Goal: Information Seeking & Learning: Learn about a topic

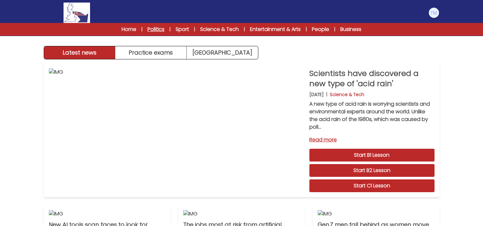
click at [157, 31] on link "Politics" at bounding box center [156, 30] width 17 height 8
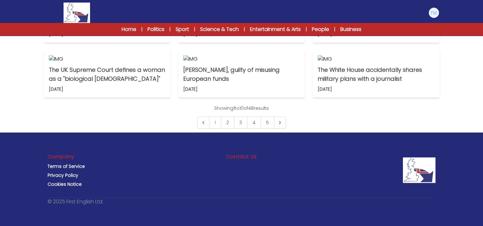
scroll to position [498, 0]
click at [253, 129] on link "4" at bounding box center [254, 123] width 14 height 12
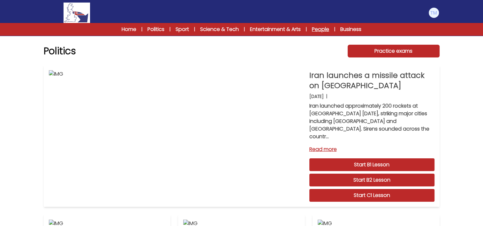
click at [323, 28] on link "People" at bounding box center [320, 30] width 17 height 8
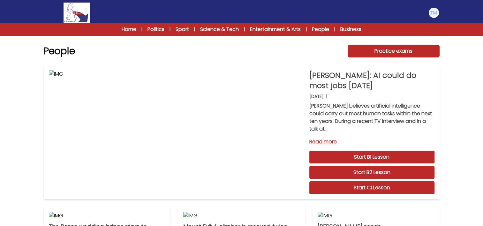
scroll to position [522, 0]
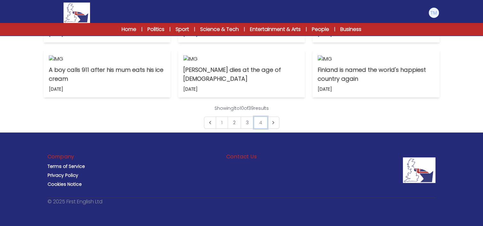
click at [258, 125] on link "4" at bounding box center [261, 123] width 14 height 12
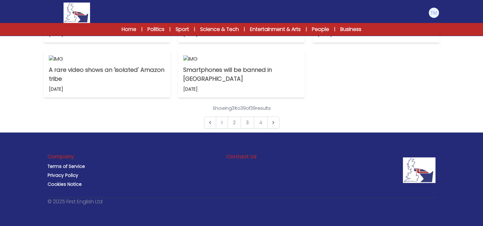
scroll to position [442, 0]
click at [235, 129] on link "2" at bounding box center [234, 123] width 13 height 12
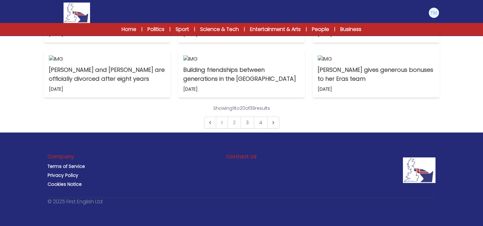
scroll to position [364, 0]
click at [139, 28] on p "A $50 painting may be a lost van Gogh" at bounding box center [107, 20] width 117 height 18
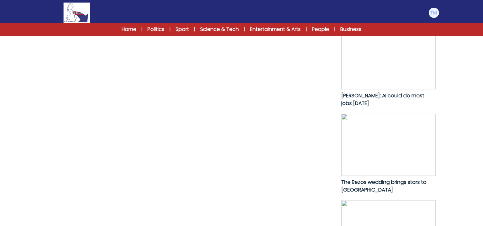
scroll to position [314, 0]
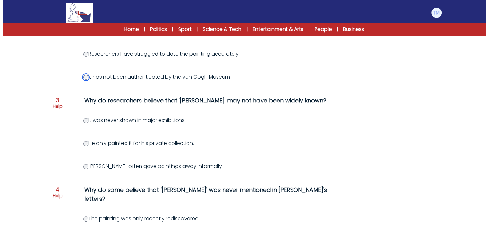
scroll to position [213, 0]
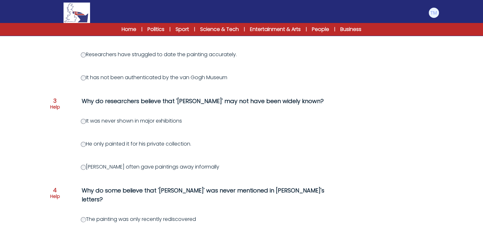
click at [53, 105] on p "Help" at bounding box center [55, 107] width 10 height 6
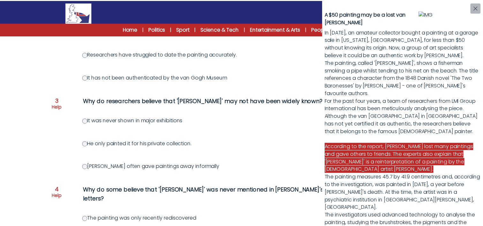
scroll to position [8, 0]
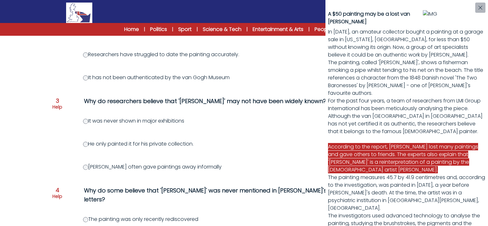
click at [88, 168] on div "A $50 painting may be a lost van Gogh In 2016, an amateur collector bought a pa…" at bounding box center [244, 113] width 488 height 226
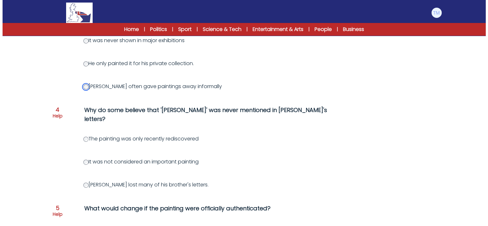
scroll to position [293, 0]
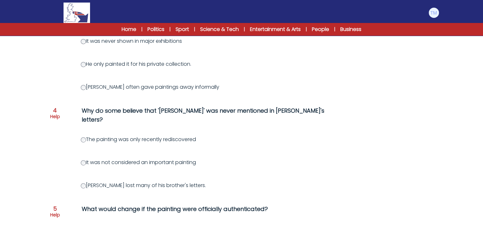
click at [57, 111] on div "Question 4 Help" at bounding box center [55, 119] width 10 height 23
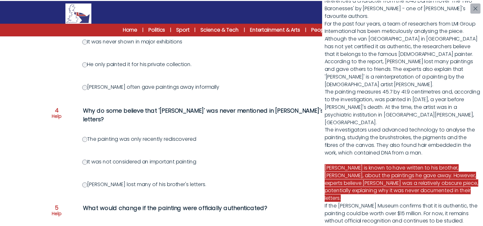
scroll to position [149, 0]
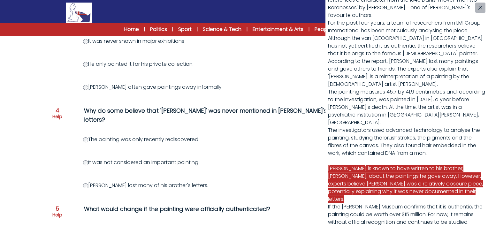
click at [86, 152] on div "A $50 painting may be a lost van Gogh In 2016, an amateur collector bought a pa…" at bounding box center [244, 113] width 488 height 226
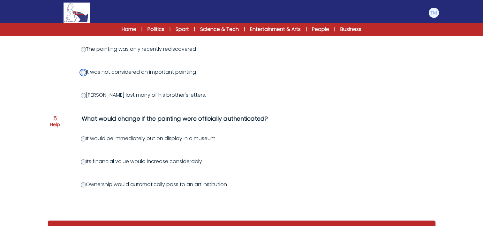
scroll to position [387, 0]
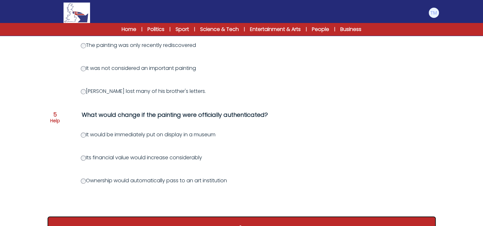
click at [238, 219] on button ">" at bounding box center [242, 228] width 388 height 24
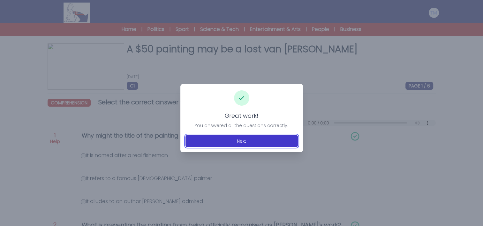
click at [243, 138] on button "Next" at bounding box center [242, 141] width 112 height 12
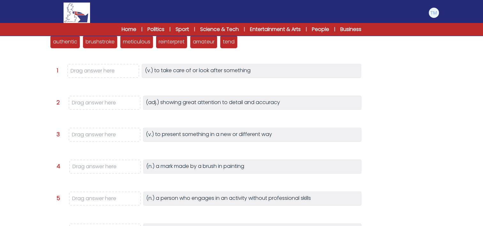
scroll to position [90, 0]
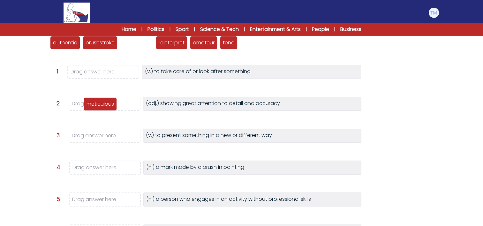
drag, startPoint x: 142, startPoint y: 42, endPoint x: 106, endPoint y: 106, distance: 73.4
click at [106, 106] on p "meticulous" at bounding box center [100, 104] width 27 height 8
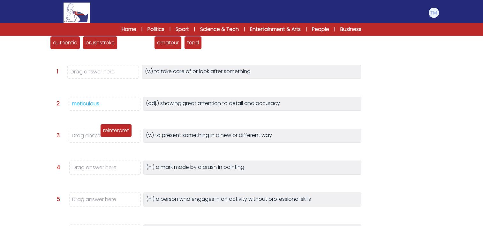
drag, startPoint x: 142, startPoint y: 42, endPoint x: 119, endPoint y: 130, distance: 91.0
click at [119, 130] on p "reinterpret" at bounding box center [116, 131] width 26 height 8
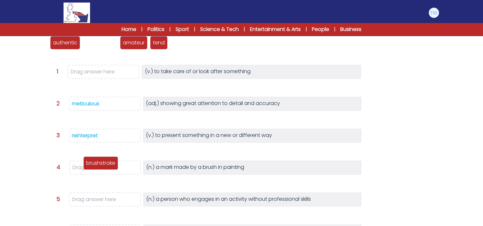
drag, startPoint x: 107, startPoint y: 45, endPoint x: 108, endPoint y: 169, distance: 123.6
click at [108, 167] on p "brushstroke" at bounding box center [100, 163] width 29 height 8
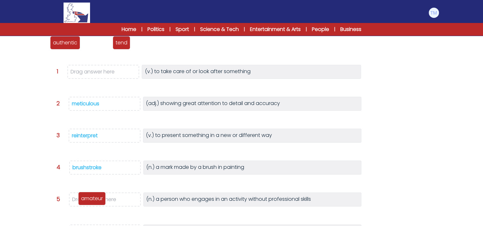
drag, startPoint x: 102, startPoint y: 44, endPoint x: 98, endPoint y: 201, distance: 157.2
click at [98, 201] on p "amateur" at bounding box center [92, 199] width 22 height 8
drag, startPoint x: 95, startPoint y: 39, endPoint x: 93, endPoint y: 76, distance: 37.1
click at [93, 80] on p "tend" at bounding box center [90, 84] width 12 height 8
drag, startPoint x: 91, startPoint y: 43, endPoint x: 87, endPoint y: 77, distance: 34.5
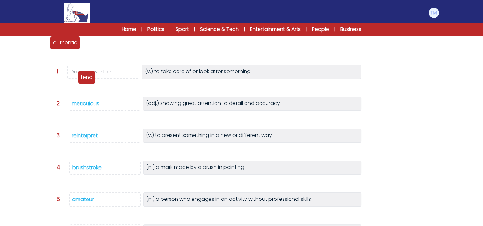
click at [87, 77] on p "tend" at bounding box center [87, 77] width 12 height 8
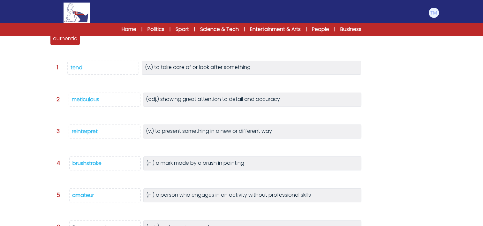
scroll to position [95, 0]
drag, startPoint x: 65, startPoint y: 38, endPoint x: 90, endPoint y: 226, distance: 189.5
click at [90, 226] on p "authentic" at bounding box center [91, 229] width 24 height 8
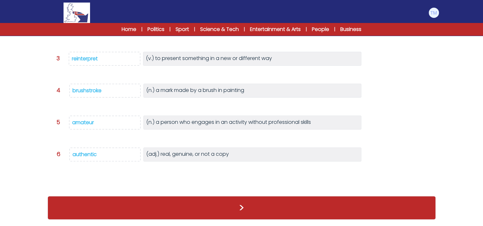
scroll to position [157, 0]
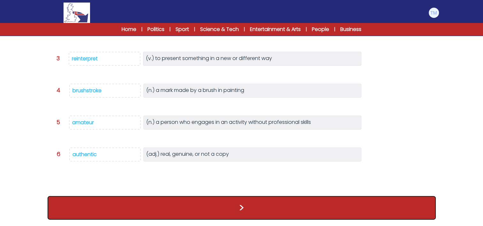
click at [218, 206] on button ">" at bounding box center [242, 208] width 388 height 24
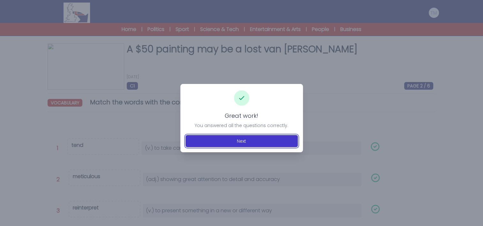
click at [247, 140] on button "Next" at bounding box center [242, 141] width 112 height 12
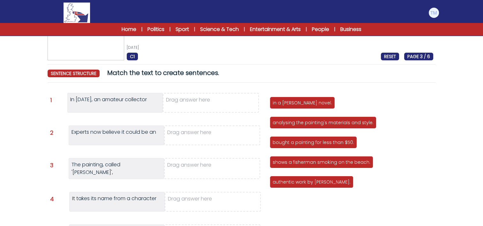
scroll to position [30, 0]
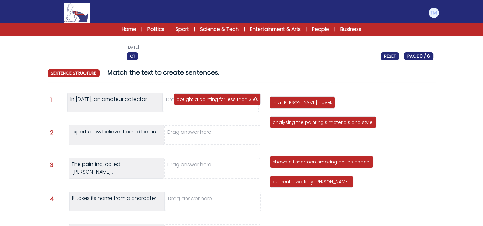
drag, startPoint x: 330, startPoint y: 143, endPoint x: 234, endPoint y: 102, distance: 104.3
click at [234, 102] on p "bought a painting for less than $50." at bounding box center [217, 99] width 81 height 6
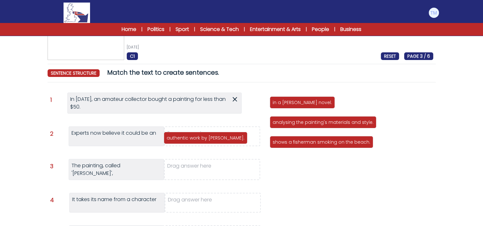
drag, startPoint x: 332, startPoint y: 163, endPoint x: 225, endPoint y: 136, distance: 110.9
click at [225, 136] on p "authentic work by Vincent van Gogh." at bounding box center [206, 138] width 78 height 6
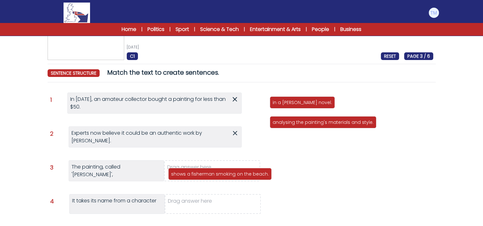
drag, startPoint x: 331, startPoint y: 141, endPoint x: 229, endPoint y: 173, distance: 106.7
click at [229, 173] on p "shows a fisherman smoking on the beach." at bounding box center [220, 174] width 98 height 6
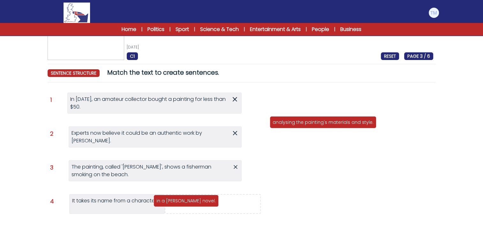
drag, startPoint x: 296, startPoint y: 101, endPoint x: 180, endPoint y: 199, distance: 152.3
click at [180, 199] on p "in a Hans Christian Andersen novel." at bounding box center [185, 201] width 59 height 6
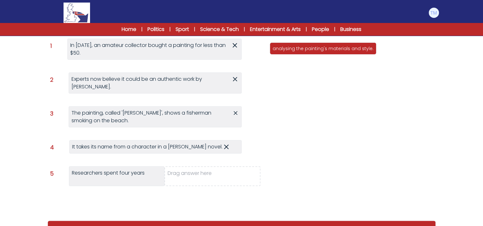
scroll to position [85, 0]
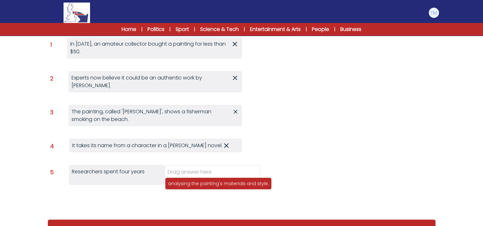
drag, startPoint x: 297, startPoint y: 49, endPoint x: 193, endPoint y: 185, distance: 171.7
click at [193, 185] on p "analysing the painting's materials and style." at bounding box center [218, 183] width 101 height 6
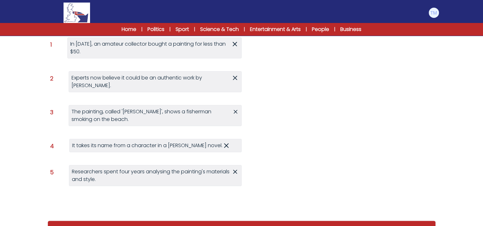
scroll to position [116, 0]
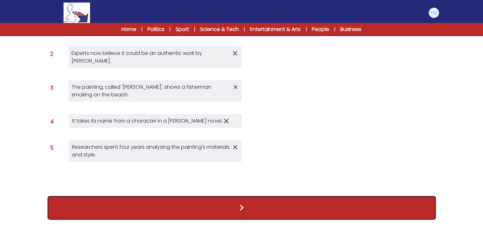
click at [244, 206] on button ">" at bounding box center [242, 208] width 388 height 24
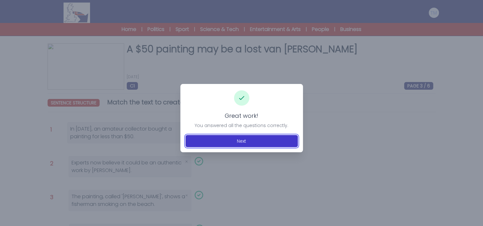
click at [209, 145] on button "Next" at bounding box center [242, 141] width 112 height 12
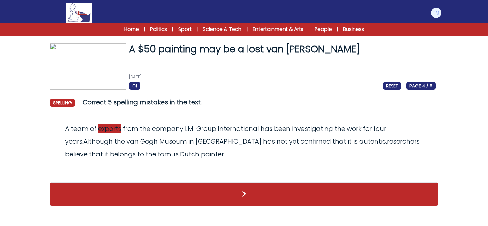
click at [113, 129] on span "exports" at bounding box center [109, 128] width 23 height 9
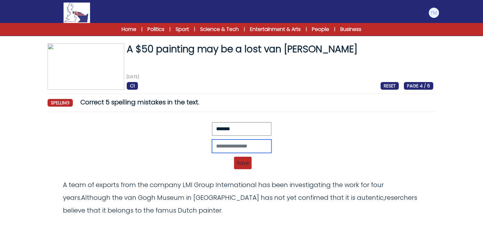
click at [218, 151] on input "text" at bounding box center [241, 146] width 59 height 13
type input "*******"
click at [242, 157] on span "Save" at bounding box center [243, 163] width 18 height 12
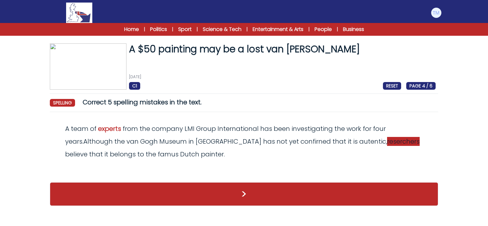
click at [387, 142] on span "reserchers" at bounding box center [403, 141] width 33 height 9
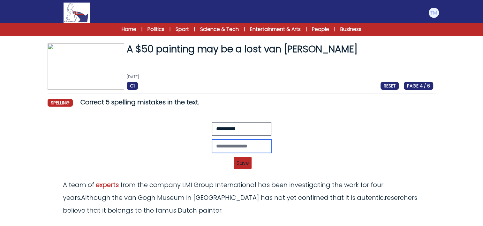
click at [246, 146] on input "text" at bounding box center [241, 146] width 59 height 13
type input "**********"
click at [244, 162] on span "Save" at bounding box center [243, 163] width 18 height 12
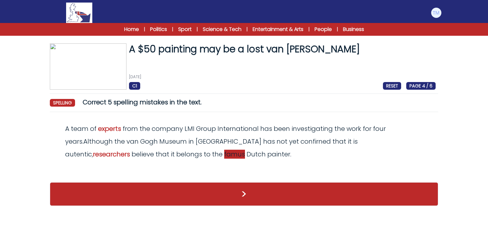
click at [224, 154] on span "famus" at bounding box center [234, 154] width 21 height 9
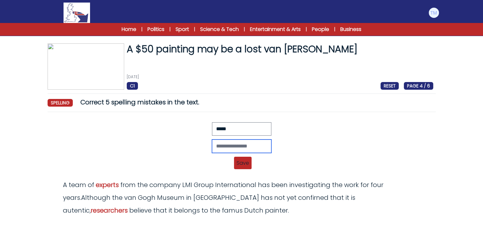
click at [218, 146] on input "text" at bounding box center [241, 146] width 59 height 13
type input "******"
click at [247, 159] on span "Save" at bounding box center [243, 163] width 18 height 12
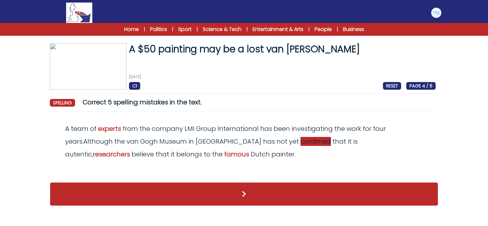
click at [300, 142] on span "confirned" at bounding box center [315, 141] width 30 height 9
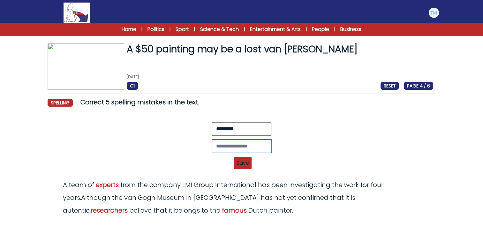
click at [221, 148] on input "text" at bounding box center [241, 146] width 59 height 13
type input "*********"
click at [245, 165] on span "Save" at bounding box center [243, 163] width 18 height 12
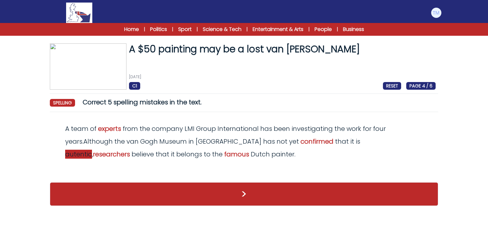
click at [92, 150] on span "autentic" at bounding box center [78, 154] width 27 height 9
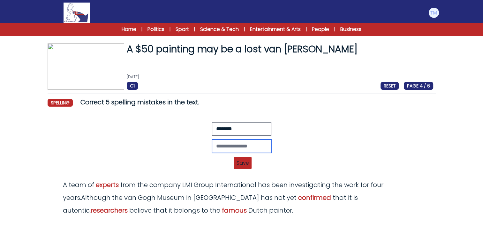
click at [219, 143] on input "text" at bounding box center [241, 146] width 59 height 13
type input "*"
type input "*********"
click at [241, 159] on span "Save" at bounding box center [243, 163] width 18 height 12
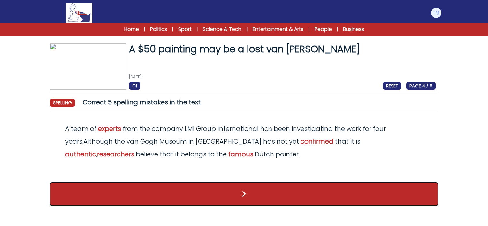
click at [242, 198] on button ">" at bounding box center [244, 194] width 388 height 24
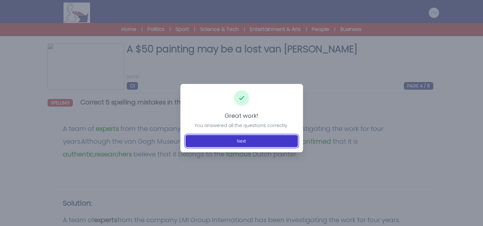
click at [245, 142] on button "Next" at bounding box center [242, 141] width 112 height 12
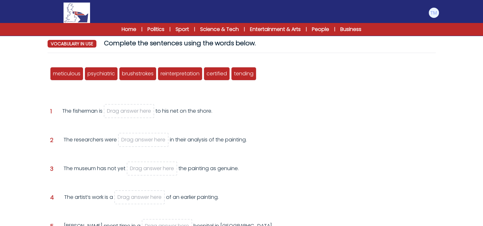
scroll to position [60, 0]
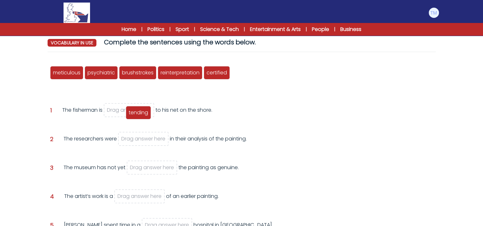
drag, startPoint x: 248, startPoint y: 72, endPoint x: 139, endPoint y: 112, distance: 116.0
click at [139, 112] on span "tending" at bounding box center [138, 112] width 19 height 7
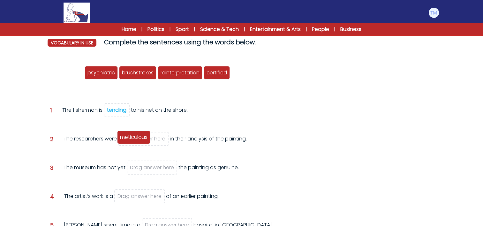
drag, startPoint x: 69, startPoint y: 69, endPoint x: 136, endPoint y: 134, distance: 93.3
click at [136, 134] on span "meticulous" at bounding box center [133, 136] width 27 height 7
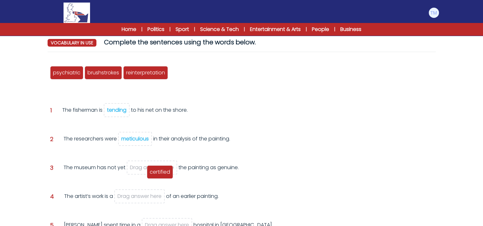
drag, startPoint x: 184, startPoint y: 73, endPoint x: 161, endPoint y: 163, distance: 93.3
click at [161, 168] on span "certified" at bounding box center [160, 171] width 20 height 7
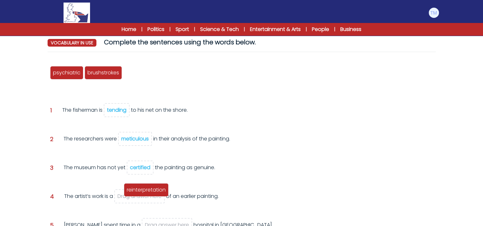
drag, startPoint x: 144, startPoint y: 70, endPoint x: 146, endPoint y: 190, distance: 120.7
click at [146, 190] on span "reinterpretation" at bounding box center [146, 189] width 39 height 7
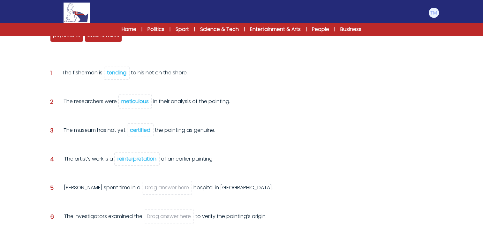
scroll to position [95, 0]
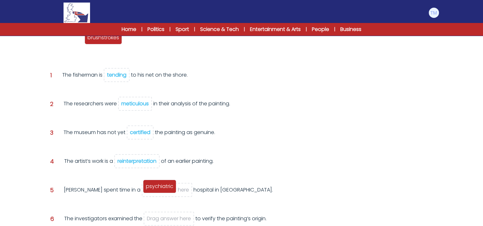
drag, startPoint x: 60, startPoint y: 42, endPoint x: 153, endPoint y: 192, distance: 175.7
click at [153, 192] on div "psychiatric" at bounding box center [159, 186] width 33 height 13
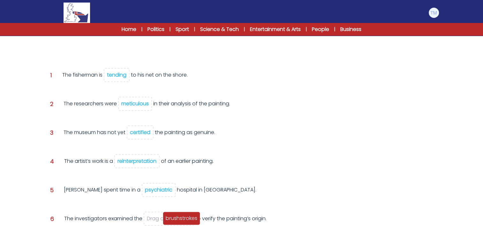
drag, startPoint x: 80, startPoint y: 38, endPoint x: 192, endPoint y: 220, distance: 213.5
click at [192, 220] on span "brushstrokes" at bounding box center [182, 218] width 32 height 7
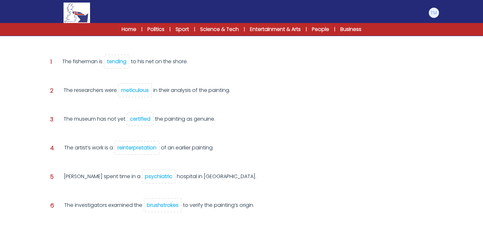
scroll to position [144, 0]
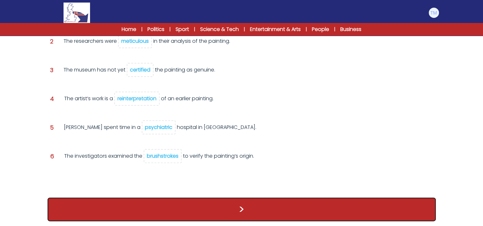
click at [238, 202] on button ">" at bounding box center [242, 210] width 388 height 24
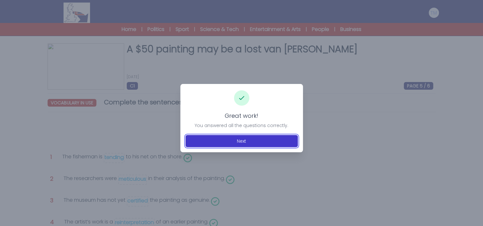
click at [239, 139] on button "Next" at bounding box center [242, 141] width 112 height 12
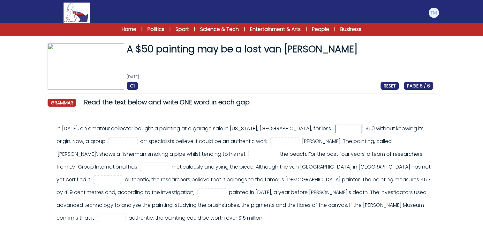
click at [336, 132] on input "text" at bounding box center [349, 129] width 26 height 8
type input "****"
click at [110, 140] on input "text" at bounding box center [123, 142] width 26 height 8
type input "**"
click at [273, 143] on input "text" at bounding box center [285, 142] width 26 height 8
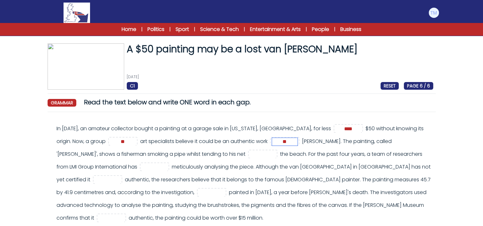
type input "**"
click at [250, 156] on input "text" at bounding box center [263, 155] width 26 height 8
type input "**"
click at [142, 166] on input "text" at bounding box center [155, 167] width 26 height 8
type input "****"
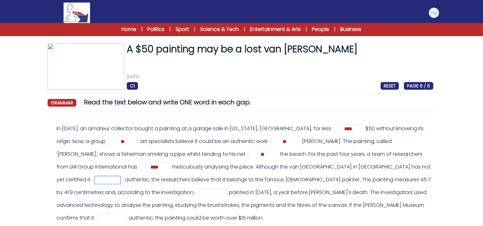
click at [95, 182] on input "text" at bounding box center [108, 180] width 26 height 8
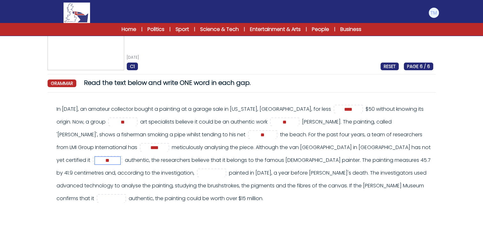
scroll to position [25, 0]
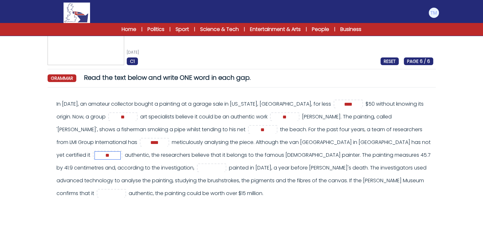
type input "**"
click at [199, 171] on input "text" at bounding box center [212, 168] width 26 height 8
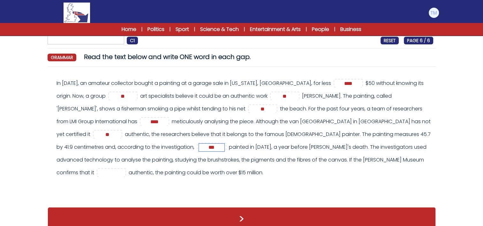
scroll to position [56, 0]
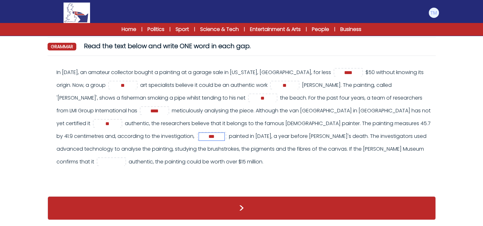
type input "***"
click at [99, 161] on input "text" at bounding box center [112, 162] width 26 height 8
type input "**"
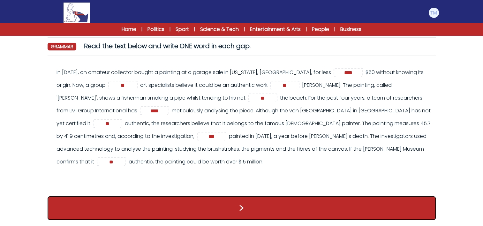
click at [214, 212] on button ">" at bounding box center [242, 208] width 388 height 24
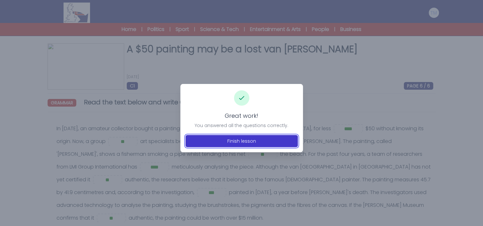
click at [247, 139] on button "Finish lesson" at bounding box center [242, 141] width 112 height 12
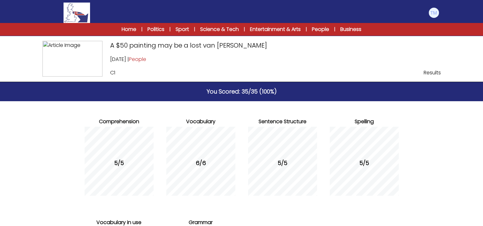
scroll to position [115, 0]
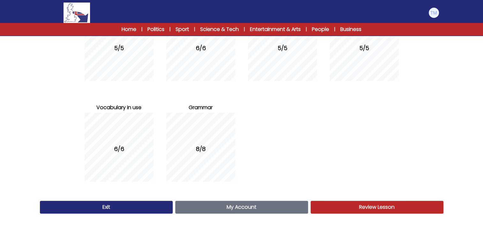
click at [235, 209] on span "My Account" at bounding box center [242, 206] width 30 height 7
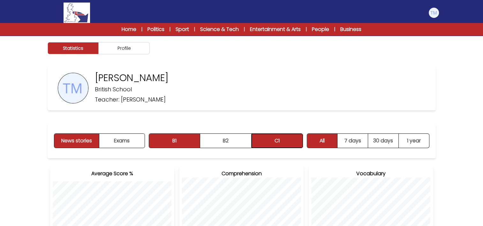
click at [284, 138] on button "C1" at bounding box center [277, 141] width 51 height 14
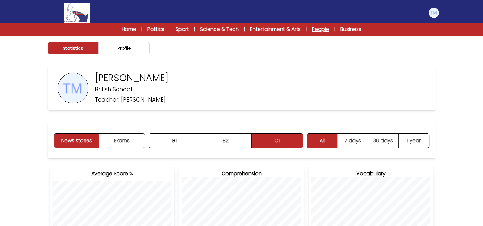
click at [321, 32] on link "People" at bounding box center [320, 30] width 17 height 8
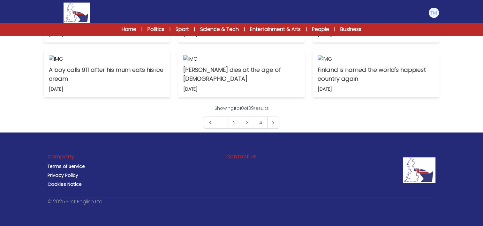
scroll to position [522, 0]
click at [243, 122] on link "3" at bounding box center [247, 123] width 13 height 12
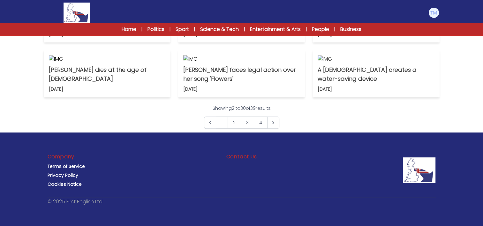
scroll to position [426, 0]
click at [399, 83] on p "A 14-year-old creates a water-saving device" at bounding box center [376, 74] width 117 height 18
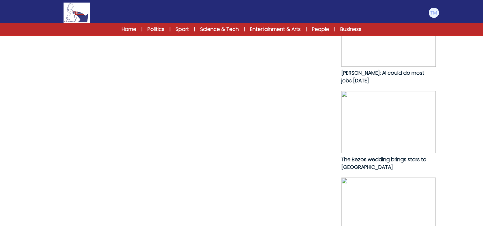
scroll to position [344, 0]
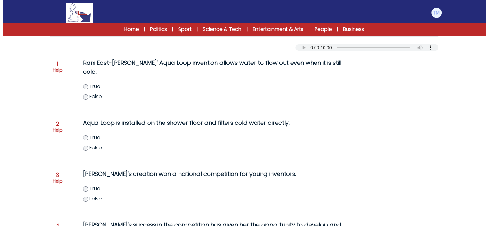
scroll to position [78, 0]
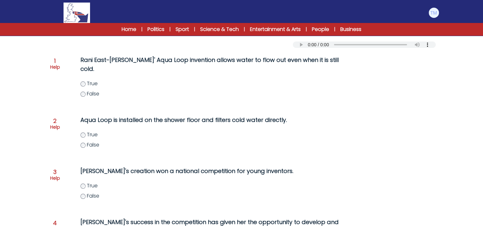
click at [58, 124] on p "Help" at bounding box center [55, 127] width 10 height 6
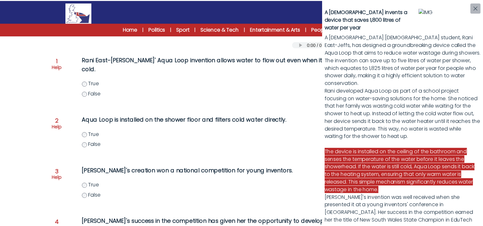
scroll to position [11, 0]
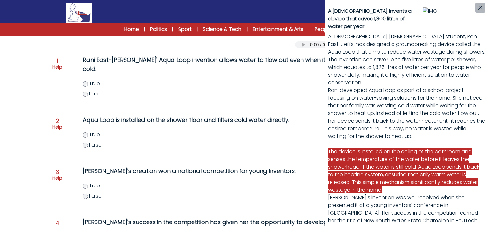
click at [83, 135] on div "A 14-year-old invents a device that saves 1,800 litres of water per year A 14-y…" at bounding box center [244, 113] width 488 height 226
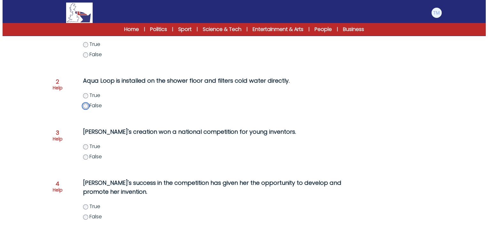
scroll to position [124, 0]
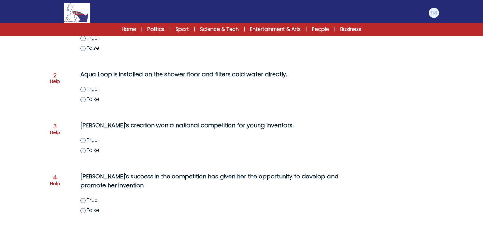
click at [55, 129] on p "Help" at bounding box center [55, 132] width 10 height 6
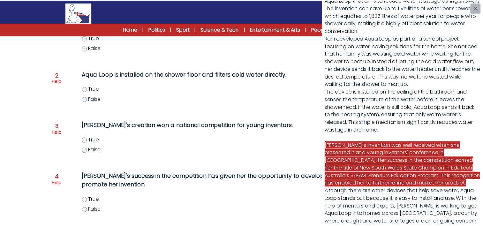
scroll to position [81, 0]
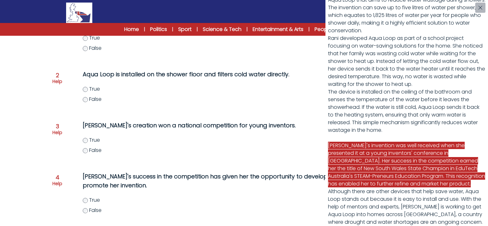
click at [255, 152] on div "A 14-year-old invents a device that saves 1,800 litres of water per year A 14-y…" at bounding box center [244, 113] width 488 height 226
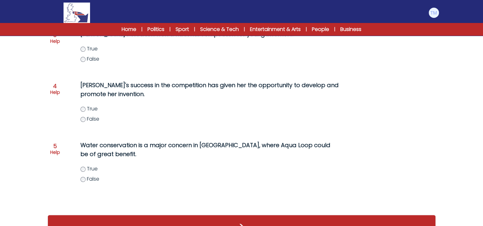
scroll to position [216, 0]
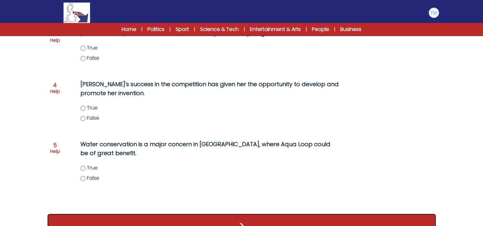
click at [266, 217] on button ">" at bounding box center [242, 226] width 388 height 24
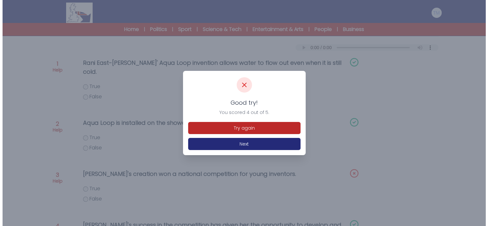
scroll to position [77, 0]
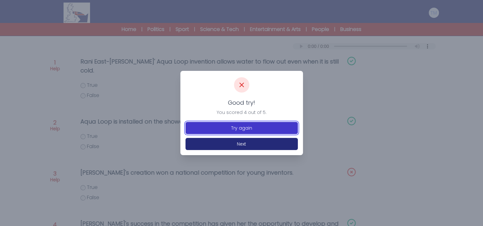
click at [239, 130] on button "Try again" at bounding box center [242, 128] width 112 height 12
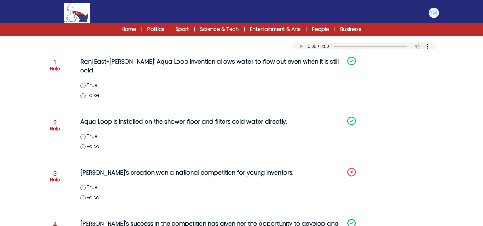
click at [54, 177] on p "Help" at bounding box center [55, 180] width 10 height 6
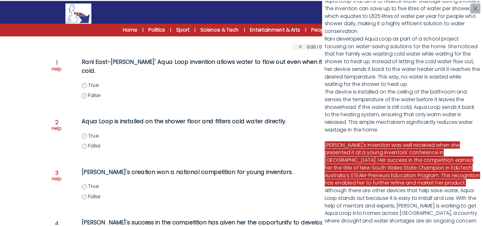
scroll to position [110, 0]
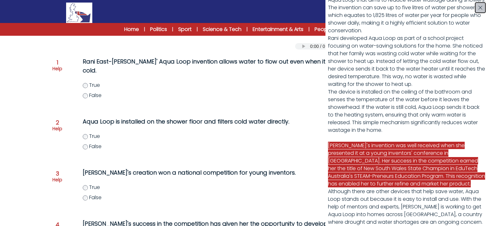
click at [477, 8] on button "button" at bounding box center [480, 8] width 10 height 10
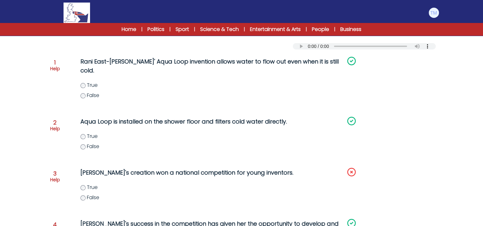
scroll to position [225, 0]
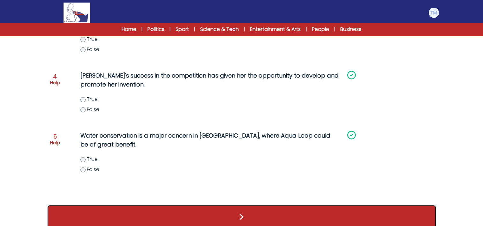
click at [227, 207] on button ">" at bounding box center [242, 217] width 388 height 24
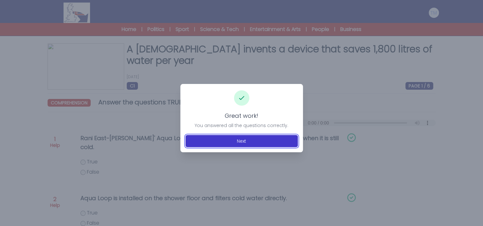
click at [265, 140] on button "Next" at bounding box center [242, 141] width 112 height 12
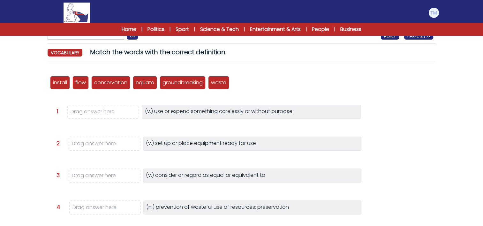
scroll to position [49, 0]
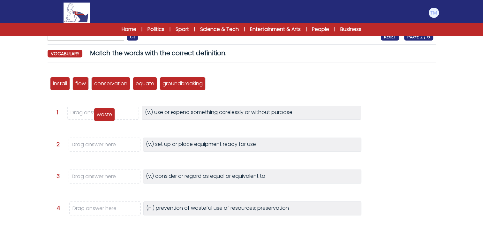
drag, startPoint x: 227, startPoint y: 86, endPoint x: 112, endPoint y: 117, distance: 118.5
click at [112, 117] on div "waste" at bounding box center [104, 114] width 21 height 13
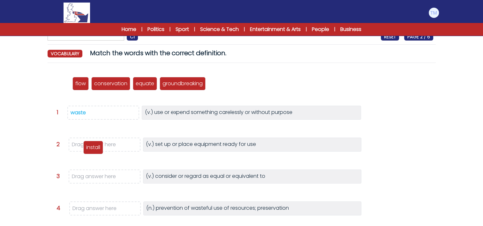
drag, startPoint x: 63, startPoint y: 86, endPoint x: 96, endPoint y: 149, distance: 71.8
click at [96, 149] on p "install" at bounding box center [93, 148] width 14 height 8
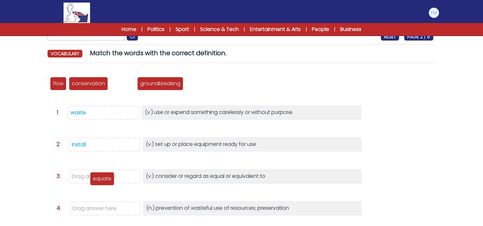
drag, startPoint x: 123, startPoint y: 87, endPoint x: 102, endPoint y: 180, distance: 95.7
click at [102, 180] on p "equate" at bounding box center [102, 179] width 19 height 8
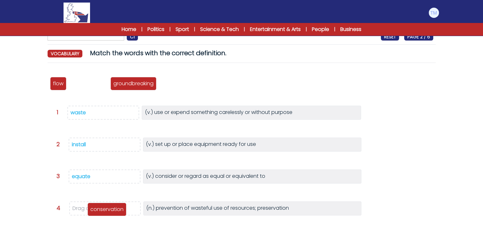
drag, startPoint x: 87, startPoint y: 85, endPoint x: 105, endPoint y: 211, distance: 127.4
click at [105, 211] on p "conservation" at bounding box center [106, 210] width 33 height 8
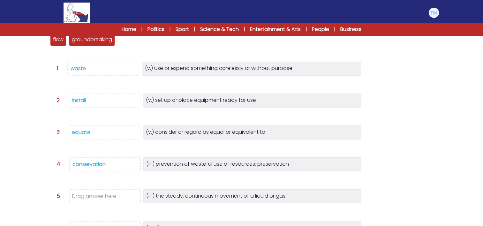
scroll to position [95, 0]
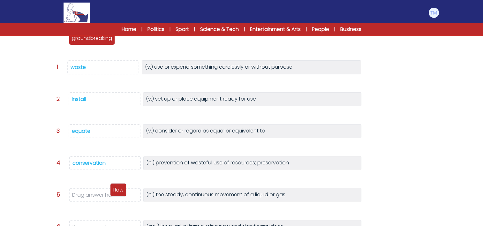
drag, startPoint x: 56, startPoint y: 39, endPoint x: 114, endPoint y: 192, distance: 164.0
click at [114, 192] on p "flow" at bounding box center [118, 190] width 11 height 8
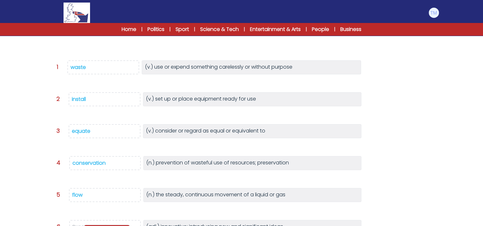
drag, startPoint x: 81, startPoint y: 41, endPoint x: 115, endPoint y: 234, distance: 196.1
click at [115, 226] on html "Manage Account My Account Language English Español [DEMOGRAPHIC_DATA] B1" at bounding box center [241, 101] width 483 height 393
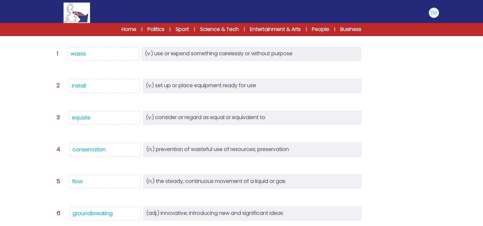
scroll to position [157, 0]
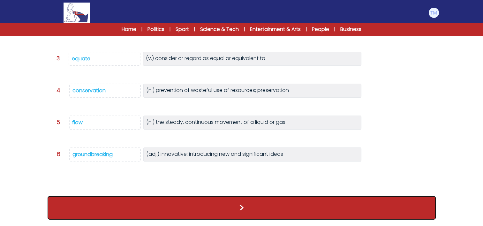
click at [239, 212] on button ">" at bounding box center [242, 208] width 388 height 24
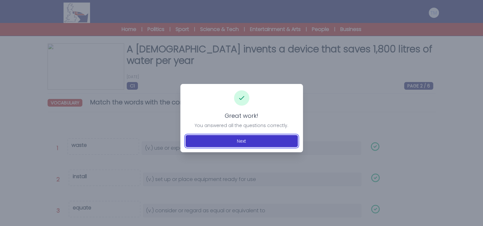
click at [240, 140] on button "Next" at bounding box center [242, 141] width 112 height 12
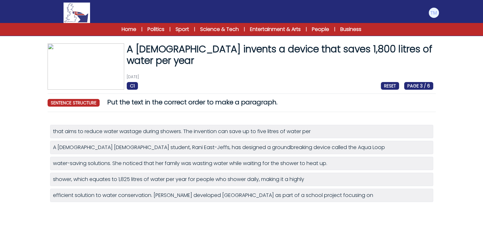
scroll to position [29, 0]
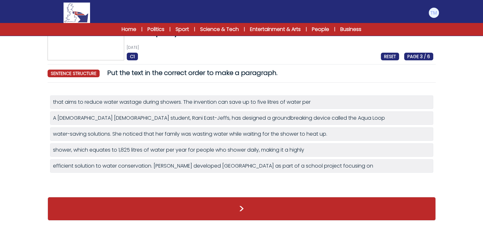
click at [286, 119] on div "A 14-year-old Australian student, Rani East-Jeffs, has designed a groundbreakin…" at bounding box center [241, 118] width 377 height 8
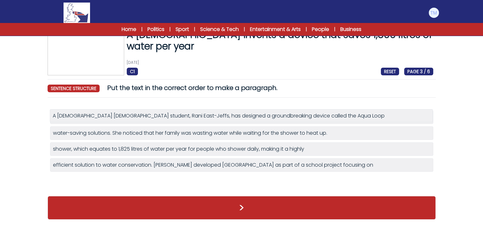
scroll to position [14, 0]
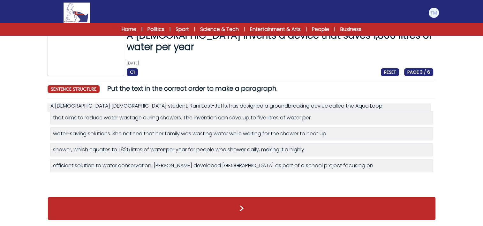
drag, startPoint x: 286, startPoint y: 119, endPoint x: 284, endPoint y: 107, distance: 12.1
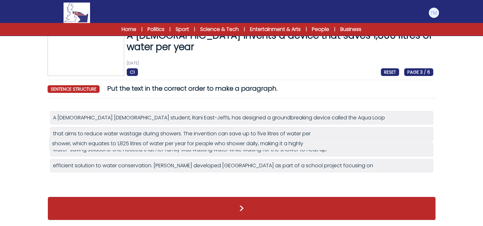
drag, startPoint x: 83, startPoint y: 154, endPoint x: 82, endPoint y: 148, distance: 5.8
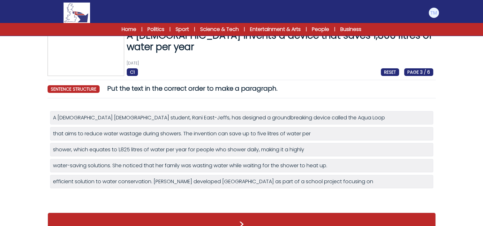
scroll to position [29, 0]
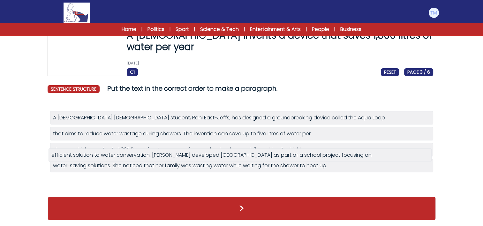
drag, startPoint x: 119, startPoint y: 167, endPoint x: 118, endPoint y: 158, distance: 9.1
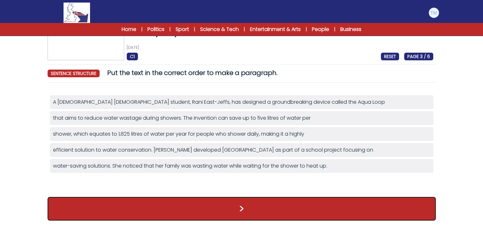
click at [244, 209] on button ">" at bounding box center [242, 209] width 388 height 24
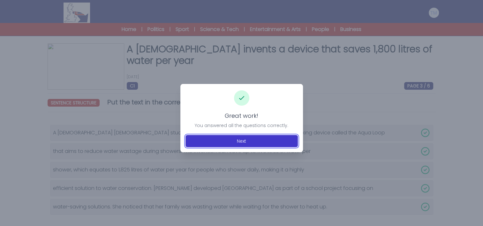
click at [245, 141] on button "Next" at bounding box center [242, 141] width 112 height 12
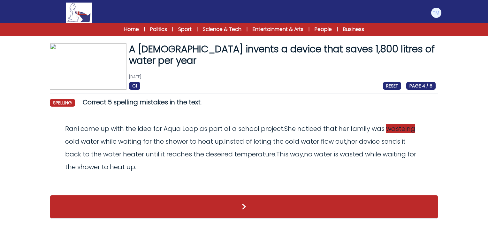
click at [402, 127] on span "wasteing" at bounding box center [400, 128] width 29 height 9
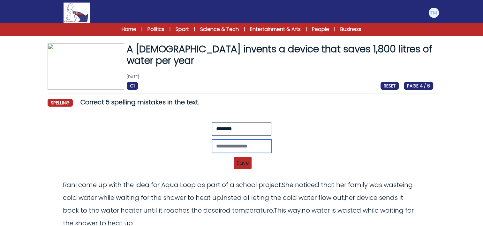
click at [246, 143] on input "text" at bounding box center [241, 146] width 59 height 13
type input "*******"
click at [246, 161] on span "Save" at bounding box center [243, 163] width 18 height 12
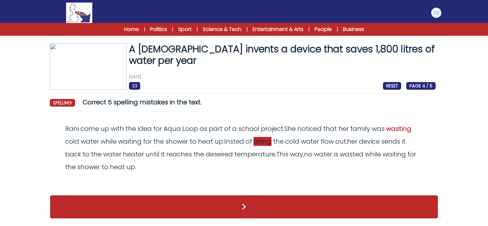
click at [265, 143] on span "leting" at bounding box center [263, 141] width 18 height 9
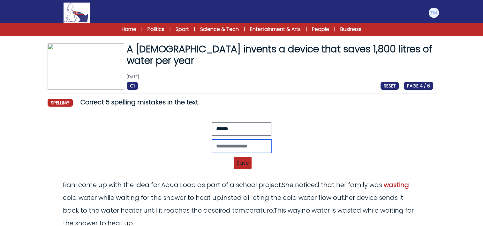
click at [217, 142] on input "text" at bounding box center [241, 146] width 59 height 13
type input "*******"
click at [244, 165] on span "Save" at bounding box center [243, 163] width 18 height 12
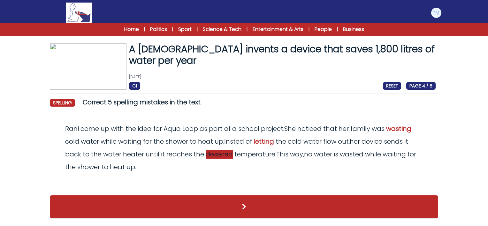
click at [218, 156] on span "deseired" at bounding box center [219, 154] width 27 height 9
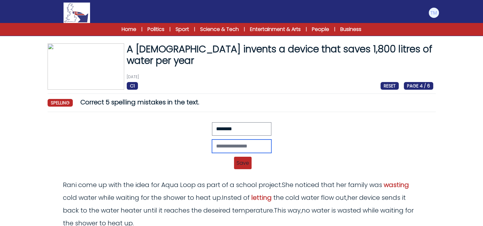
click at [235, 145] on input "text" at bounding box center [241, 146] width 59 height 13
type input "*******"
click at [244, 160] on span "Save" at bounding box center [243, 163] width 18 height 12
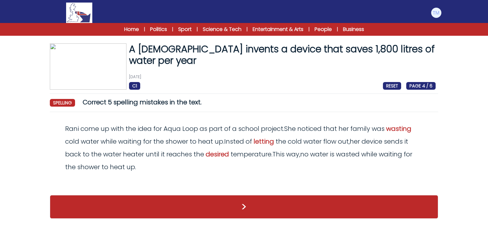
click at [95, 129] on span "come" at bounding box center [89, 128] width 19 height 9
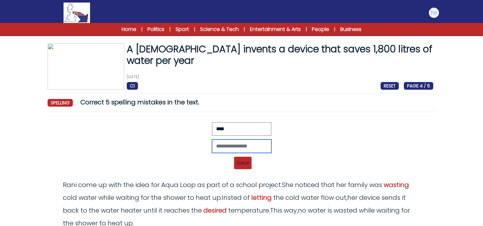
click at [229, 144] on input "text" at bounding box center [241, 146] width 59 height 13
type input "****"
click at [246, 163] on span "Save" at bounding box center [243, 163] width 18 height 12
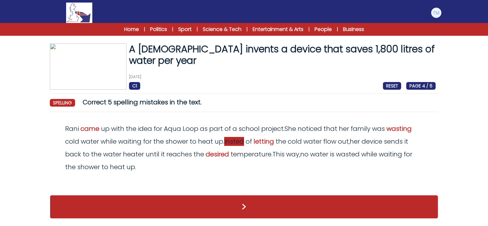
click at [236, 140] on span "Insted" at bounding box center [234, 141] width 20 height 9
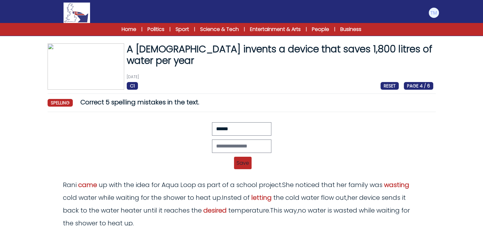
click at [235, 154] on div "Revert Save Rani come up with the idea for Aqua Loop as part of a school projec…" at bounding box center [241, 147] width 383 height 51
click at [231, 148] on input "text" at bounding box center [241, 146] width 59 height 13
type input "*"
type input "*******"
click at [247, 162] on span "Save" at bounding box center [243, 163] width 18 height 12
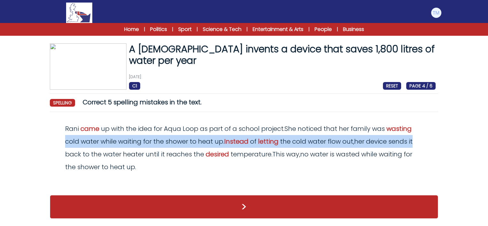
drag, startPoint x: 488, startPoint y: 121, endPoint x: 489, endPoint y: 142, distance: 21.4
click at [488, 142] on html "Manage Account My Account Language English Español Français B1" at bounding box center [244, 112] width 488 height 225
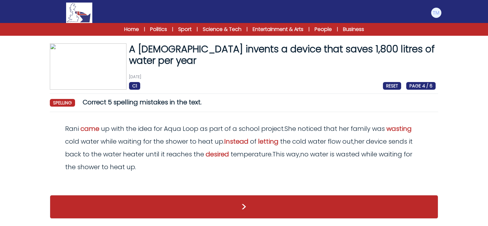
click at [280, 157] on span "This" at bounding box center [278, 154] width 12 height 9
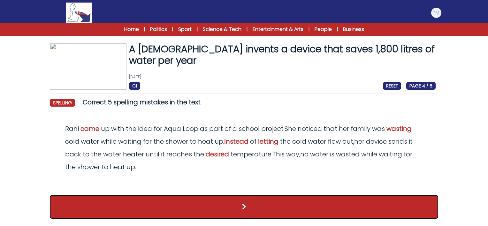
click at [248, 208] on button ">" at bounding box center [244, 207] width 388 height 24
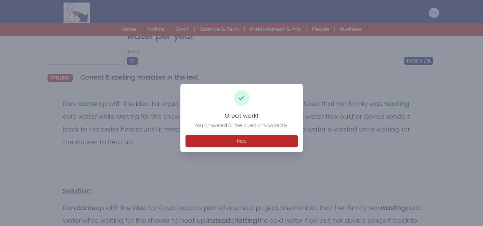
scroll to position [26, 0]
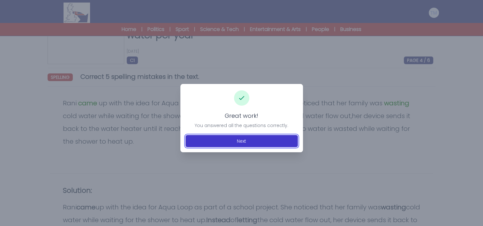
click at [241, 142] on button "Next" at bounding box center [242, 141] width 112 height 12
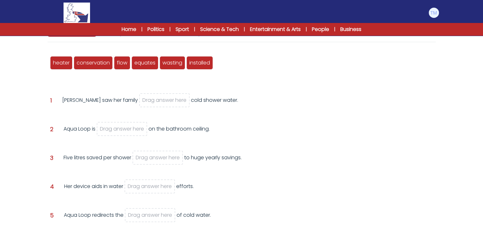
scroll to position [70, 0]
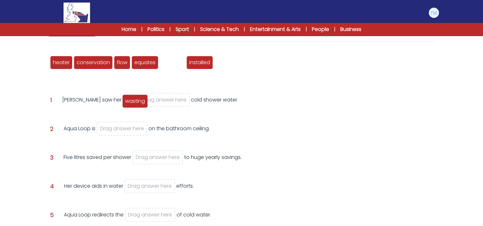
drag, startPoint x: 171, startPoint y: 61, endPoint x: 133, endPoint y: 100, distance: 54.0
click at [133, 100] on span "wasting" at bounding box center [135, 100] width 20 height 7
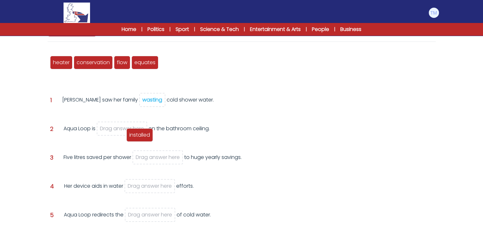
drag, startPoint x: 171, startPoint y: 61, endPoint x: 137, endPoint y: 133, distance: 78.8
click at [137, 133] on span "installed" at bounding box center [139, 134] width 21 height 7
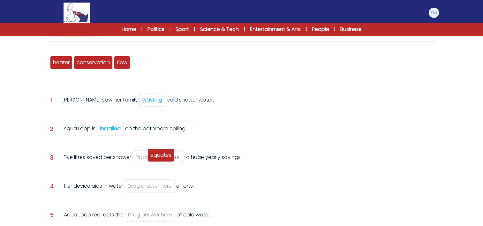
drag, startPoint x: 149, startPoint y: 63, endPoint x: 165, endPoint y: 155, distance: 93.7
click at [165, 155] on span "equates" at bounding box center [160, 154] width 21 height 7
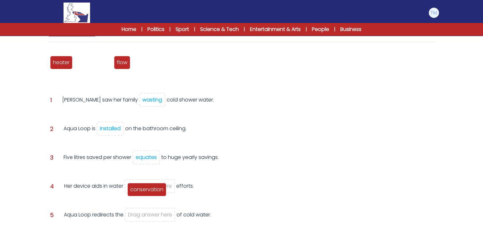
drag, startPoint x: 110, startPoint y: 62, endPoint x: 166, endPoint y: 186, distance: 136.2
click at [166, 186] on div "conservation" at bounding box center [146, 189] width 39 height 13
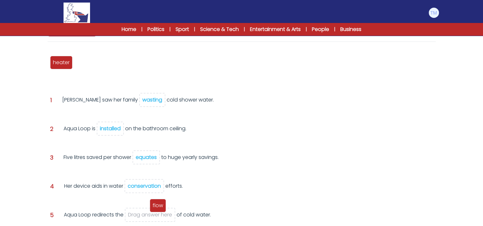
drag, startPoint x: 80, startPoint y: 65, endPoint x: 156, endPoint y: 218, distance: 171.2
click at [156, 209] on span "flow" at bounding box center [158, 205] width 11 height 7
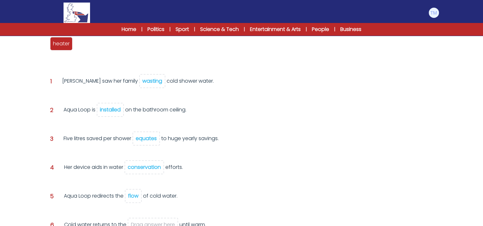
scroll to position [90, 0]
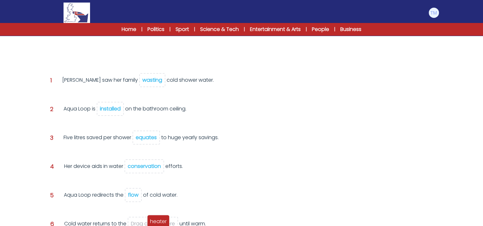
drag, startPoint x: 60, startPoint y: 41, endPoint x: 156, endPoint y: 220, distance: 203.2
click at [156, 220] on span "heater" at bounding box center [158, 221] width 17 height 7
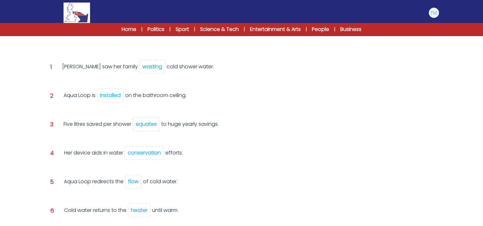
scroll to position [144, 0]
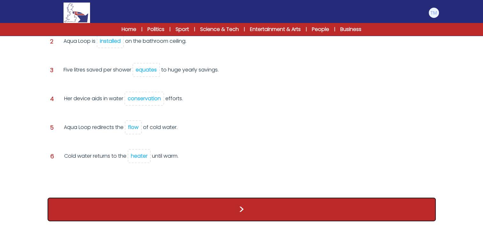
click at [201, 207] on button ">" at bounding box center [242, 210] width 388 height 24
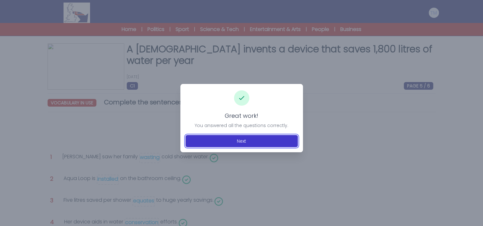
click at [240, 138] on button "Next" at bounding box center [242, 141] width 112 height 12
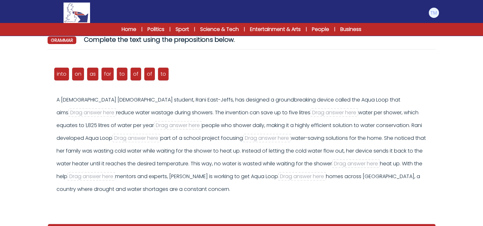
scroll to position [69, 0]
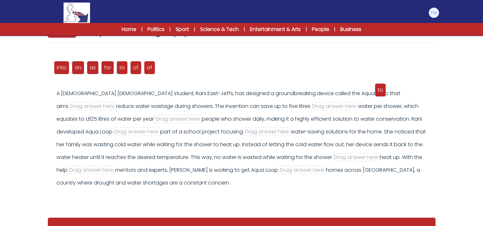
drag, startPoint x: 161, startPoint y: 63, endPoint x: 378, endPoint y: 86, distance: 218.3
click at [378, 86] on div "to" at bounding box center [380, 89] width 11 height 13
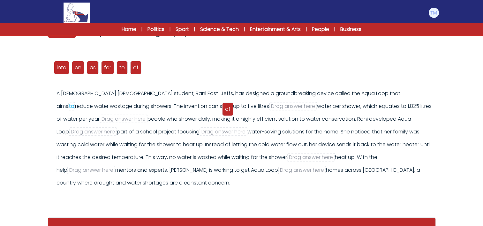
drag, startPoint x: 149, startPoint y: 68, endPoint x: 228, endPoint y: 109, distance: 88.7
click at [228, 109] on div "of" at bounding box center [227, 108] width 11 height 13
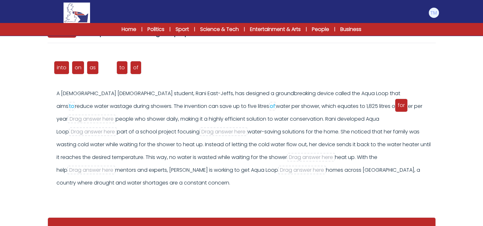
drag, startPoint x: 105, startPoint y: 68, endPoint x: 398, endPoint y: 106, distance: 295.9
click at [398, 106] on span "for" at bounding box center [401, 105] width 7 height 7
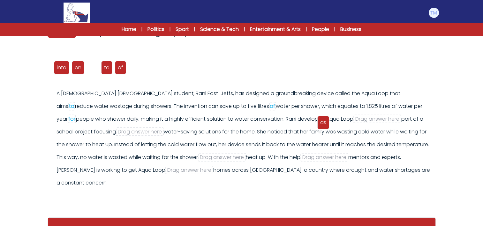
drag, startPoint x: 89, startPoint y: 67, endPoint x: 319, endPoint y: 122, distance: 237.0
click at [320, 122] on span "as" at bounding box center [323, 122] width 6 height 7
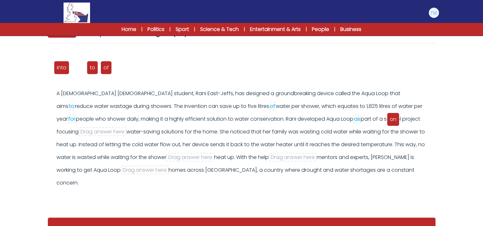
drag, startPoint x: 78, startPoint y: 71, endPoint x: 393, endPoint y: 123, distance: 319.4
click at [393, 123] on span "on" at bounding box center [393, 119] width 7 height 7
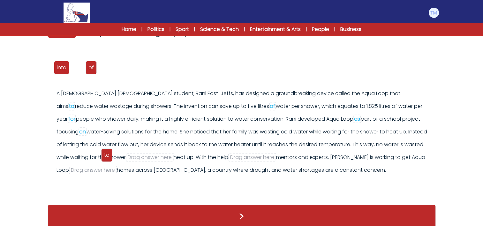
drag, startPoint x: 75, startPoint y: 65, endPoint x: 104, endPoint y: 152, distance: 90.9
click at [104, 152] on span "to" at bounding box center [106, 154] width 5 height 7
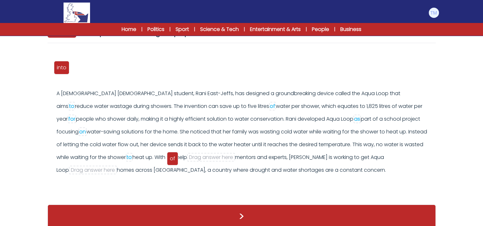
drag, startPoint x: 78, startPoint y: 67, endPoint x: 173, endPoint y: 158, distance: 131.7
click at [173, 158] on span "of" at bounding box center [172, 158] width 5 height 7
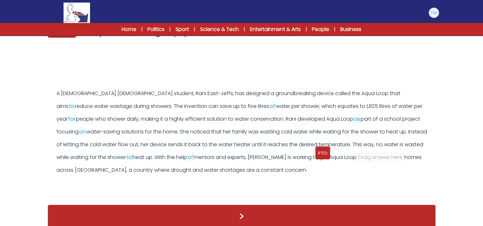
drag, startPoint x: 59, startPoint y: 71, endPoint x: 319, endPoint y: 158, distance: 274.0
click at [319, 158] on div "into" at bounding box center [322, 152] width 15 height 13
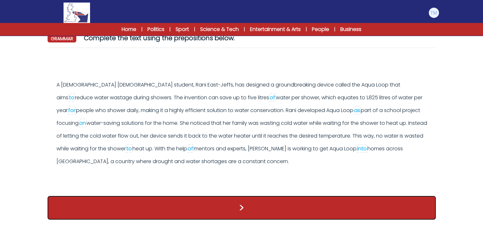
click at [321, 197] on button ">" at bounding box center [242, 208] width 388 height 24
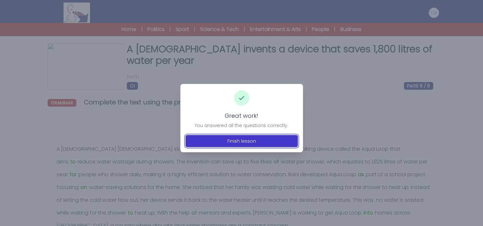
click at [259, 140] on button "Finish lesson" at bounding box center [242, 141] width 112 height 12
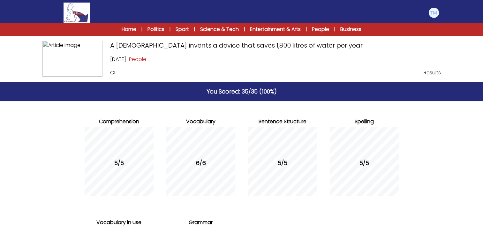
scroll to position [115, 0]
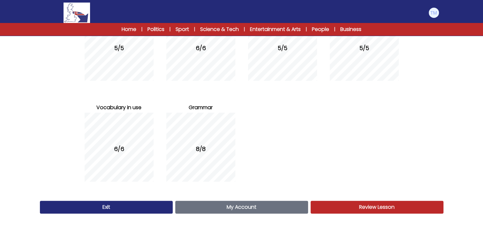
click at [241, 209] on span "My Account" at bounding box center [242, 206] width 30 height 7
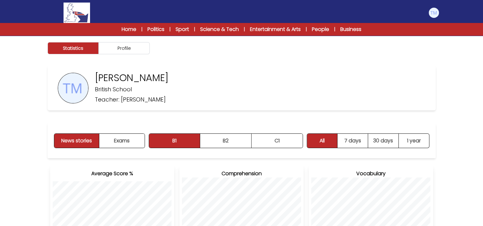
scroll to position [36, 0]
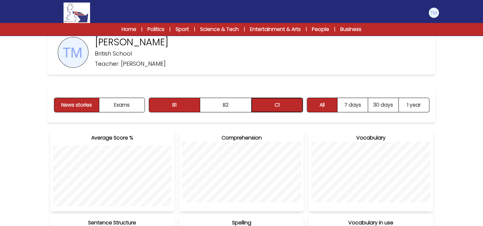
click at [284, 111] on button "C1" at bounding box center [277, 105] width 51 height 14
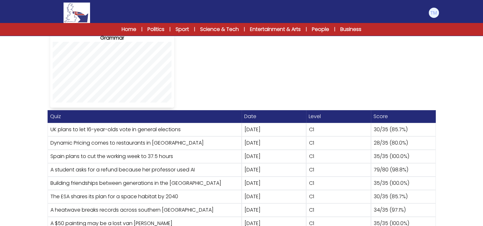
scroll to position [326, 0]
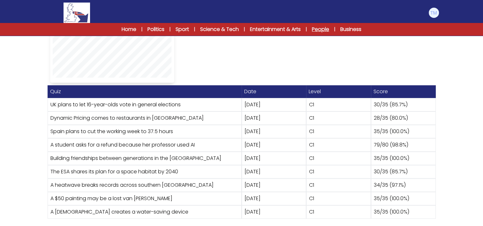
click at [318, 27] on link "People" at bounding box center [320, 30] width 17 height 8
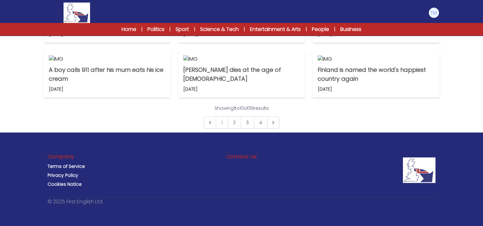
scroll to position [478, 0]
click at [231, 129] on link "2" at bounding box center [234, 123] width 13 height 12
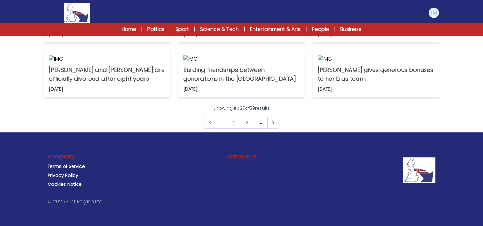
scroll to position [488, 0]
click at [357, 29] on link "Business" at bounding box center [350, 30] width 21 height 8
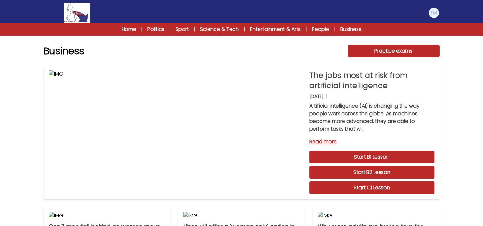
scroll to position [522, 0]
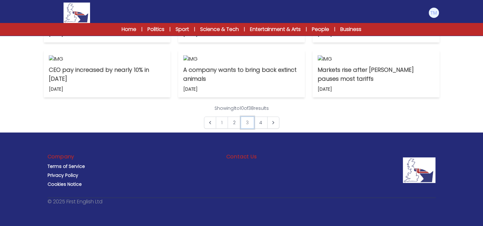
click at [248, 124] on link "3" at bounding box center [247, 123] width 13 height 12
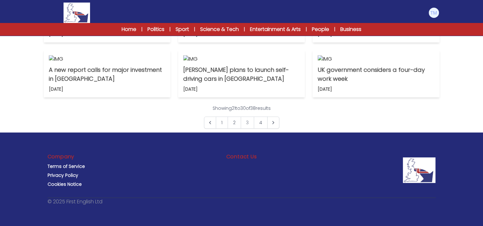
scroll to position [438, 0]
click at [120, 83] on p "A new report calls for major investment in Europe" at bounding box center [107, 74] width 117 height 18
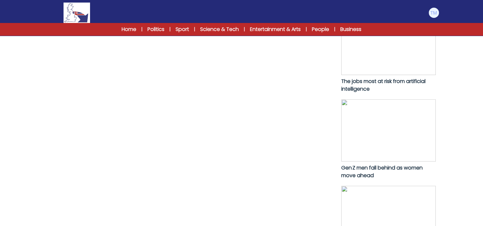
scroll to position [322, 0]
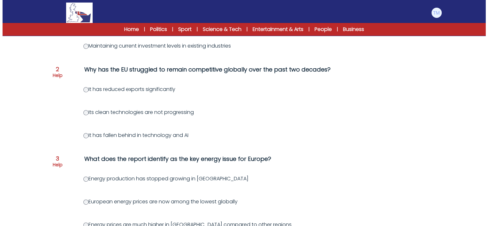
scroll to position [163, 0]
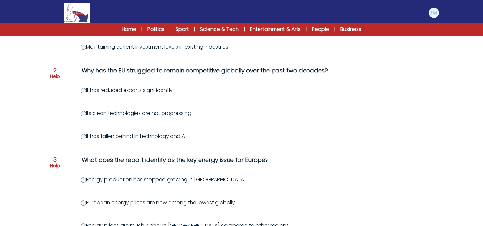
click at [56, 70] on span "2" at bounding box center [54, 70] width 3 height 6
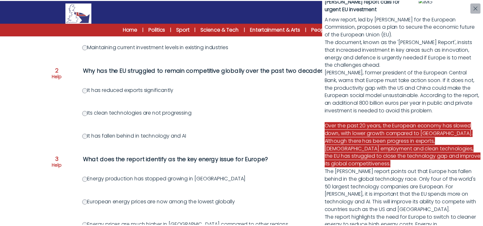
scroll to position [21, 0]
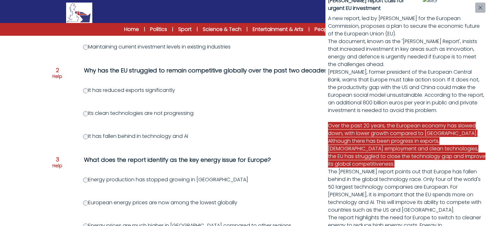
click at [84, 137] on div "Draghi report calls for urgent EU investment A new report, led by Mario Draghi …" at bounding box center [244, 113] width 488 height 226
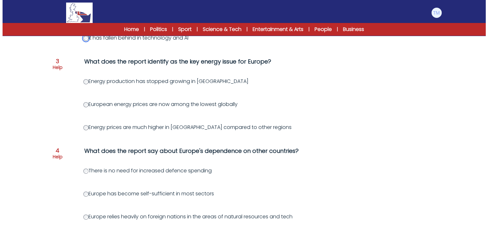
scroll to position [263, 0]
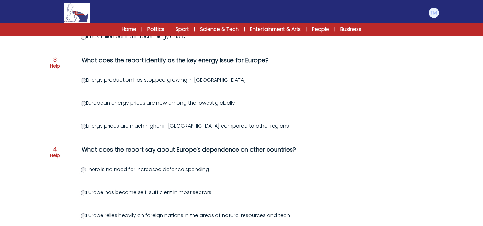
click at [55, 58] on span "3" at bounding box center [54, 60] width 3 height 6
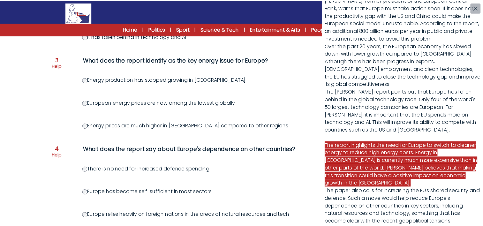
scroll to position [137, 0]
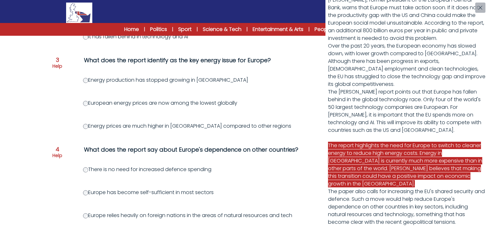
click at [83, 125] on div "Draghi report calls for urgent EU investment A new report, led by Mario Draghi …" at bounding box center [244, 113] width 488 height 226
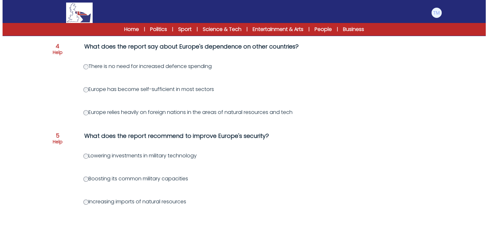
scroll to position [364, 0]
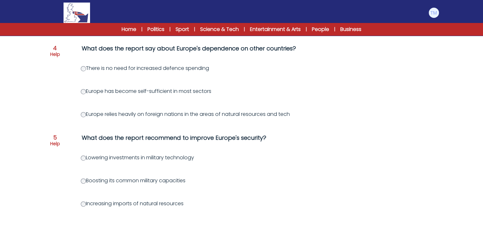
click at [55, 47] on span "4" at bounding box center [55, 48] width 4 height 6
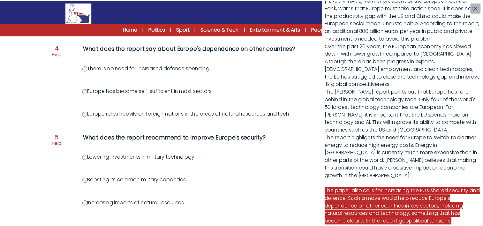
scroll to position [156, 0]
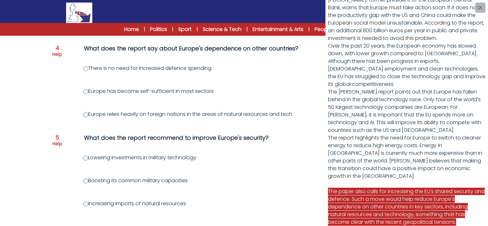
click at [85, 115] on div "Draghi report calls for urgent EU investment A new report, led by Mario Draghi …" at bounding box center [244, 113] width 488 height 226
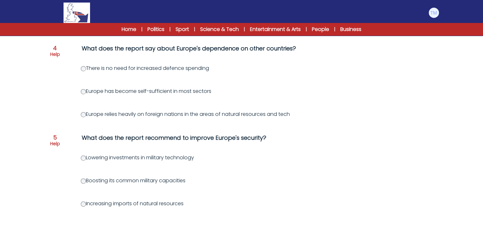
click at [83, 184] on label "Boosting its common military capacities" at bounding box center [133, 180] width 105 height 7
click at [86, 179] on label "Boosting its common military capacities" at bounding box center [133, 180] width 105 height 7
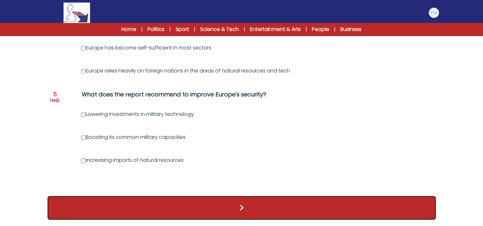
click at [231, 211] on button ">" at bounding box center [242, 208] width 388 height 24
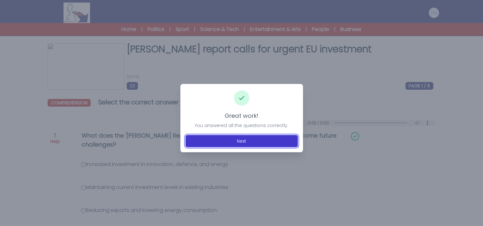
click at [230, 141] on button "Next" at bounding box center [242, 141] width 112 height 12
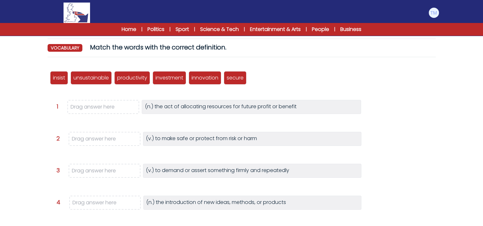
scroll to position [62, 0]
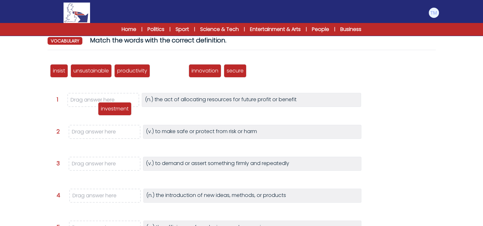
drag, startPoint x: 179, startPoint y: 70, endPoint x: 104, endPoint y: 100, distance: 80.1
click at [104, 105] on p "investment" at bounding box center [115, 109] width 28 height 8
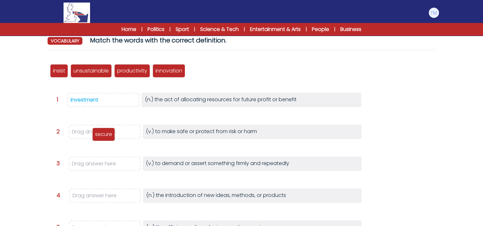
drag, startPoint x: 196, startPoint y: 70, endPoint x: 101, endPoint y: 133, distance: 114.2
click at [101, 133] on p "secure" at bounding box center [103, 135] width 17 height 8
drag, startPoint x: 59, startPoint y: 72, endPoint x: 106, endPoint y: 169, distance: 107.4
click at [106, 169] on p "insist" at bounding box center [106, 167] width 12 height 8
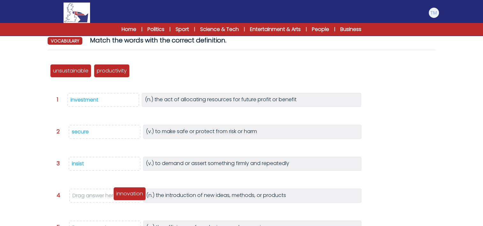
drag, startPoint x: 153, startPoint y: 65, endPoint x: 131, endPoint y: 190, distance: 127.1
click at [131, 190] on div "innovation" at bounding box center [129, 193] width 33 height 13
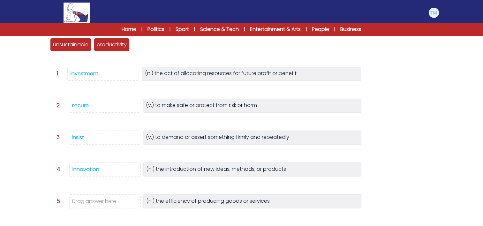
scroll to position [87, 0]
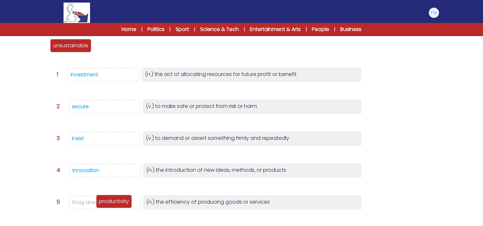
drag, startPoint x: 113, startPoint y: 47, endPoint x: 114, endPoint y: 205, distance: 157.7
click at [114, 205] on p "productivity" at bounding box center [114, 202] width 30 height 8
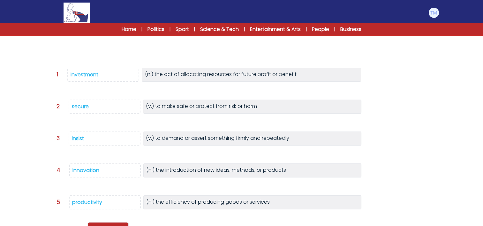
drag, startPoint x: 74, startPoint y: 49, endPoint x: 111, endPoint y: 233, distance: 187.4
click at [111, 226] on html "Manage Account My Account Language English Español Français B1" at bounding box center [241, 109] width 483 height 393
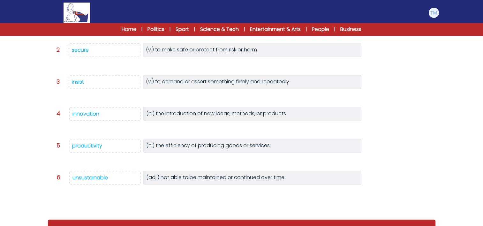
scroll to position [157, 0]
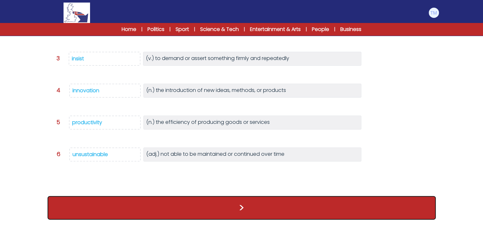
click at [234, 209] on button ">" at bounding box center [242, 208] width 388 height 24
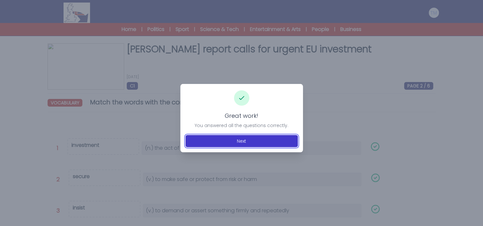
click at [255, 139] on button "Next" at bounding box center [242, 141] width 112 height 12
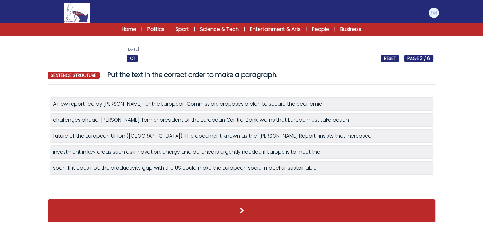
scroll to position [28, 0]
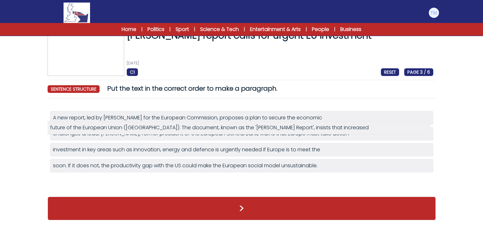
drag, startPoint x: 130, startPoint y: 137, endPoint x: 127, endPoint y: 129, distance: 8.5
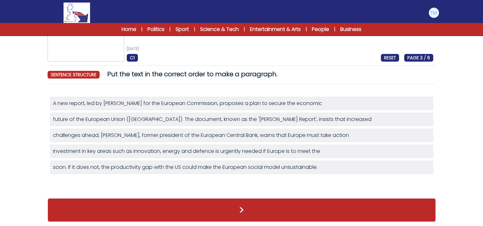
scroll to position [14, 0]
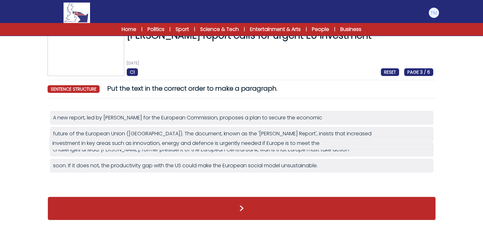
drag, startPoint x: 114, startPoint y: 154, endPoint x: 113, endPoint y: 147, distance: 7.1
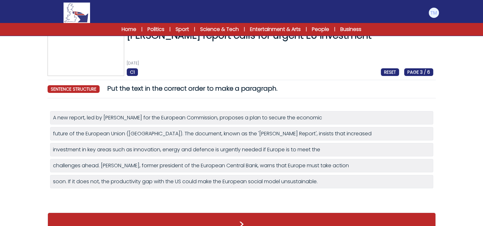
scroll to position [28, 0]
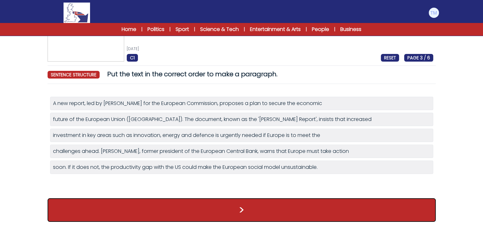
click at [191, 208] on button ">" at bounding box center [242, 210] width 388 height 24
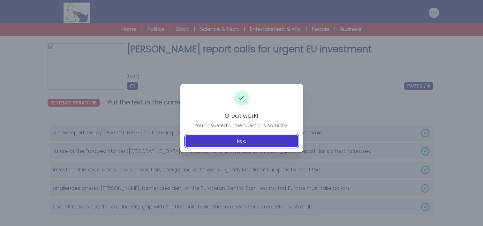
click at [247, 141] on button "Next" at bounding box center [242, 141] width 112 height 12
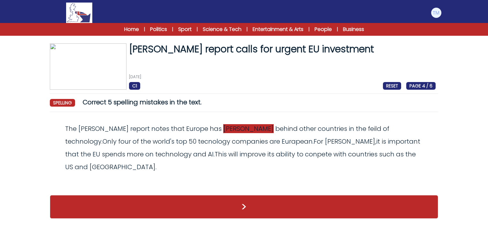
click at [223, 131] on span "falen" at bounding box center [248, 128] width 50 height 9
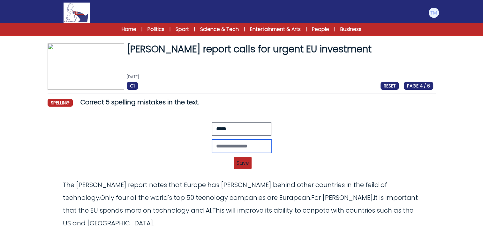
click at [215, 152] on input "text" at bounding box center [241, 146] width 59 height 13
type input "******"
click at [248, 154] on div "****** Revert Save The Draghi report notes that Europe has falen behind other c…" at bounding box center [241, 147] width 383 height 51
click at [247, 159] on span "Save" at bounding box center [243, 163] width 18 height 12
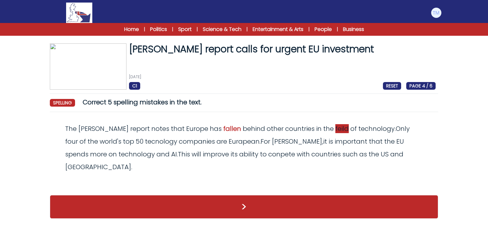
click at [335, 128] on span "feild" at bounding box center [341, 128] width 13 height 9
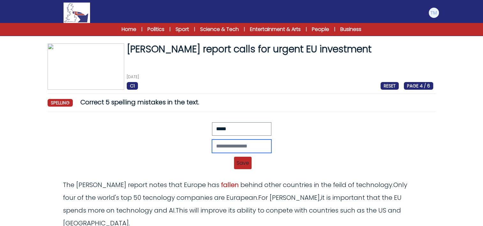
click at [235, 144] on input "text" at bounding box center [241, 146] width 59 height 13
type input "*****"
click at [243, 162] on span "Save" at bounding box center [243, 163] width 18 height 12
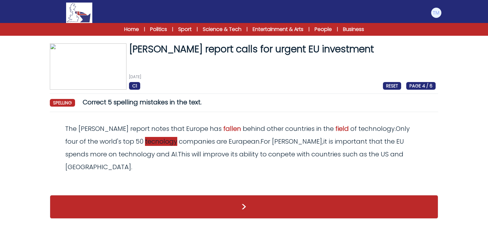
click at [145, 144] on span "tecnology" at bounding box center [161, 141] width 32 height 9
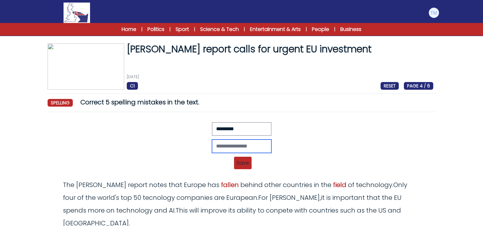
click at [227, 147] on input "text" at bounding box center [241, 146] width 59 height 13
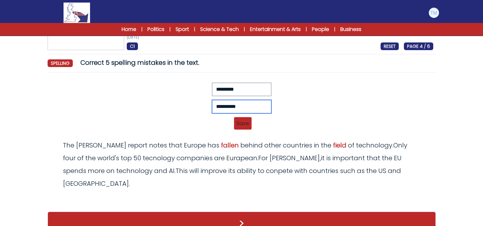
scroll to position [42, 0]
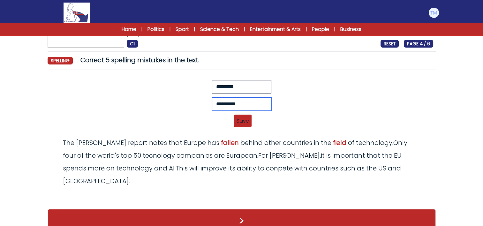
type input "**********"
click at [244, 124] on span "Save" at bounding box center [243, 121] width 18 height 12
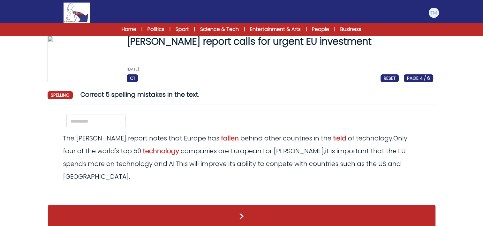
scroll to position [0, 0]
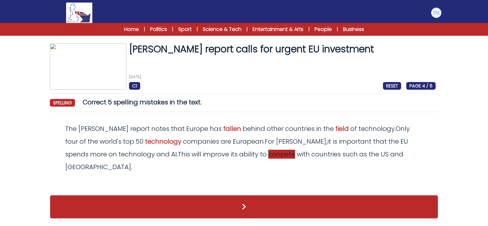
click at [268, 157] on span "conpete" at bounding box center [281, 154] width 27 height 9
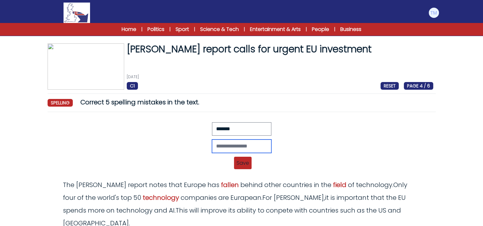
click at [216, 147] on input "text" at bounding box center [241, 146] width 59 height 13
type input "*******"
click at [240, 160] on span "Save" at bounding box center [243, 163] width 18 height 12
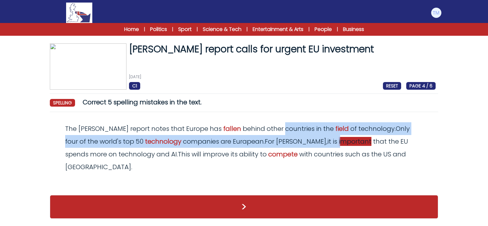
drag, startPoint x: 256, startPoint y: 132, endPoint x: 282, endPoint y: 137, distance: 26.1
click at [282, 137] on odiv "The Draghi report notes that Europe has fallen behind other countries in the fi…" at bounding box center [237, 147] width 345 height 47
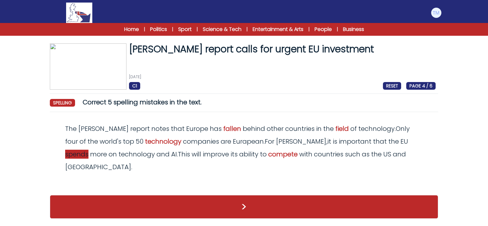
click at [88, 150] on span "spends" at bounding box center [76, 154] width 23 height 9
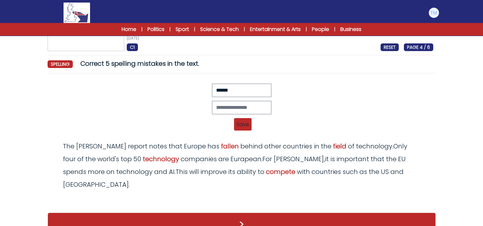
scroll to position [38, 0]
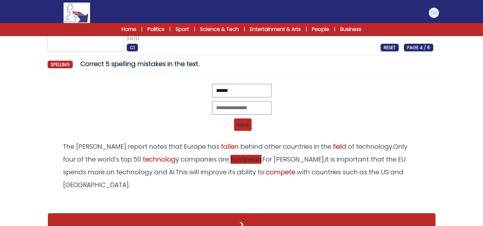
click at [231, 158] on span "Eurapean" at bounding box center [246, 159] width 31 height 9
click at [225, 109] on input "text" at bounding box center [241, 107] width 59 height 13
type input "********"
click at [239, 119] on span "Save" at bounding box center [243, 124] width 18 height 12
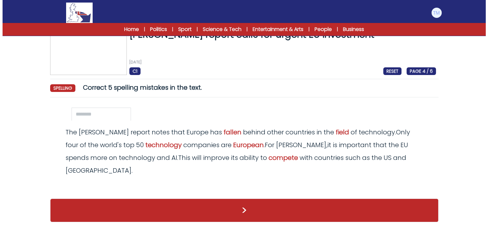
scroll to position [0, 0]
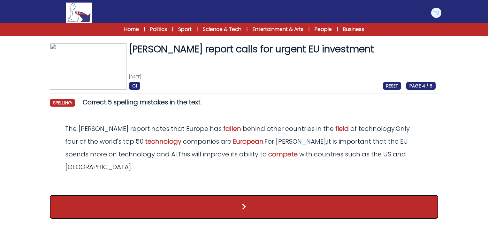
click at [254, 195] on button ">" at bounding box center [244, 207] width 388 height 24
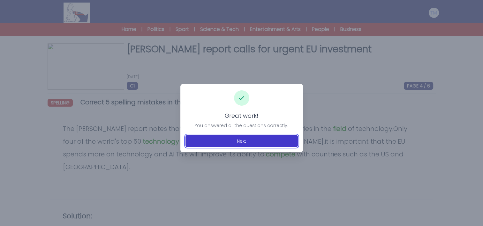
click at [246, 142] on button "Next" at bounding box center [242, 141] width 112 height 12
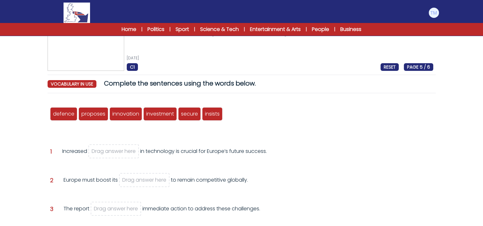
scroll to position [19, 0]
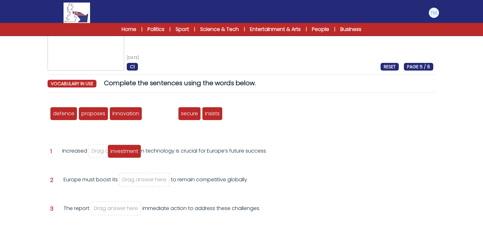
drag, startPoint x: 163, startPoint y: 113, endPoint x: 127, endPoint y: 151, distance: 52.2
click at [127, 151] on span "investment" at bounding box center [124, 151] width 28 height 7
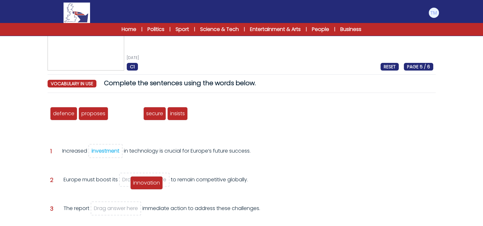
drag, startPoint x: 124, startPoint y: 112, endPoint x: 145, endPoint y: 181, distance: 72.6
click at [145, 181] on span "innovation" at bounding box center [146, 182] width 27 height 7
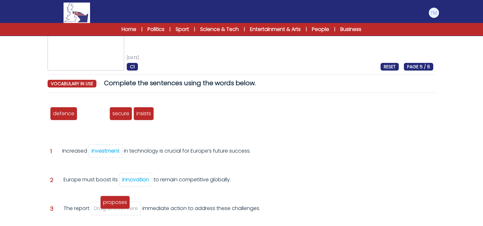
drag, startPoint x: 97, startPoint y: 115, endPoint x: 120, endPoint y: 207, distance: 94.8
click at [120, 206] on span "proposes" at bounding box center [115, 202] width 24 height 7
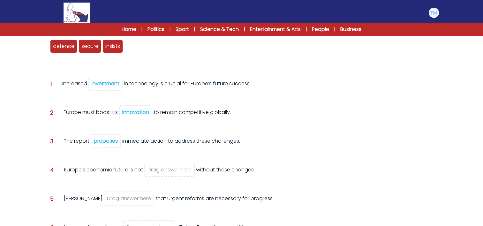
scroll to position [86, 0]
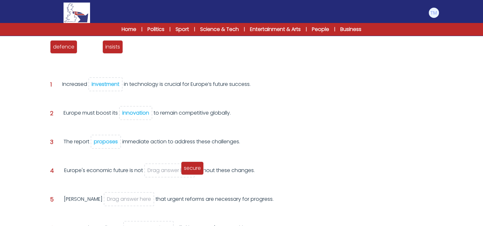
drag, startPoint x: 84, startPoint y: 47, endPoint x: 185, endPoint y: 170, distance: 159.0
click at [185, 170] on span "secure" at bounding box center [192, 167] width 17 height 7
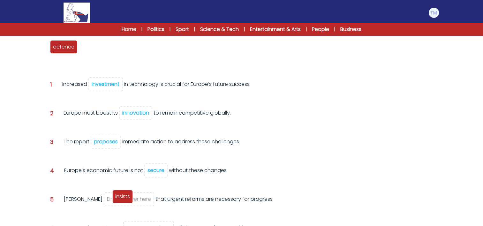
drag, startPoint x: 94, startPoint y: 51, endPoint x: 127, endPoint y: 201, distance: 153.0
click at [127, 201] on div "insists" at bounding box center [122, 196] width 20 height 13
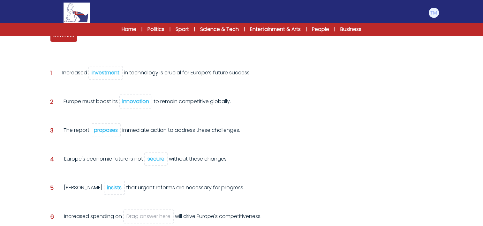
scroll to position [98, 0]
drag, startPoint x: 65, startPoint y: 36, endPoint x: 154, endPoint y: 216, distance: 201.8
click at [154, 216] on span "defence" at bounding box center [153, 215] width 21 height 7
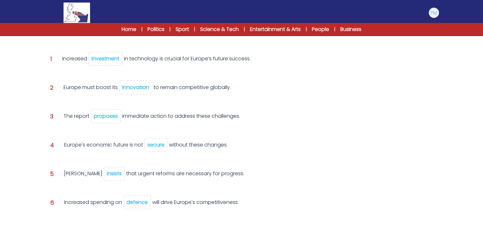
scroll to position [144, 0]
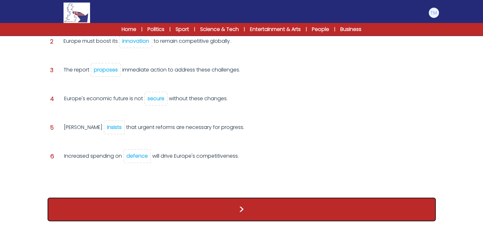
click at [252, 199] on button ">" at bounding box center [242, 210] width 388 height 24
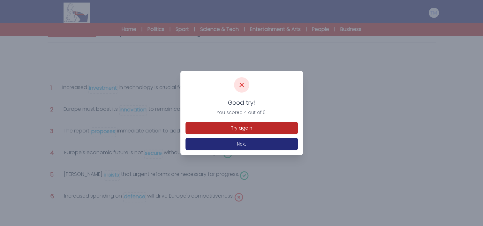
scroll to position [70, 0]
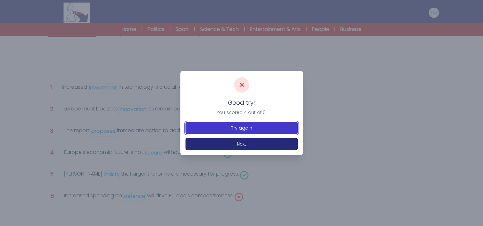
click at [249, 126] on button "Try again" at bounding box center [242, 128] width 112 height 12
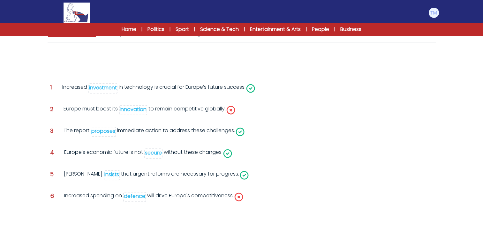
click at [129, 109] on div "innovation" at bounding box center [133, 109] width 27 height 7
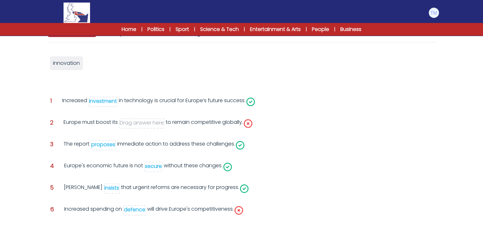
click at [133, 212] on div "defence" at bounding box center [134, 209] width 21 height 7
drag, startPoint x: 97, startPoint y: 63, endPoint x: 141, endPoint y: 123, distance: 75.4
click at [141, 123] on span "defence" at bounding box center [141, 123] width 21 height 7
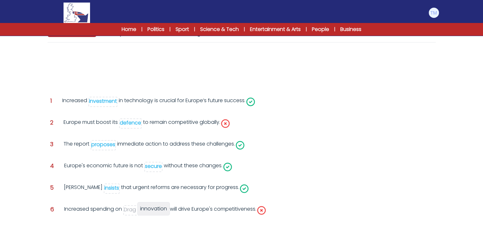
drag, startPoint x: 72, startPoint y: 64, endPoint x: 161, endPoint y: 212, distance: 172.8
click at [161, 212] on span "innovation" at bounding box center [153, 208] width 27 height 7
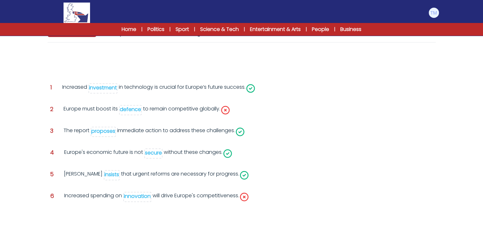
scroll to position [103, 0]
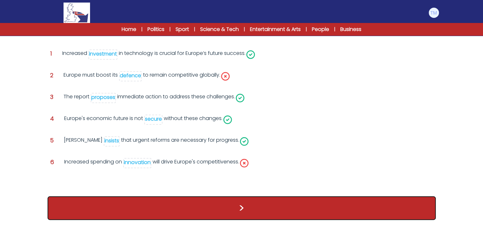
click at [249, 207] on button ">" at bounding box center [242, 208] width 388 height 24
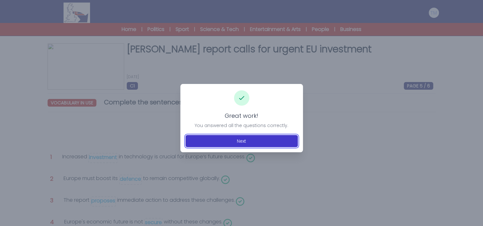
click at [240, 138] on button "Next" at bounding box center [242, 141] width 112 height 12
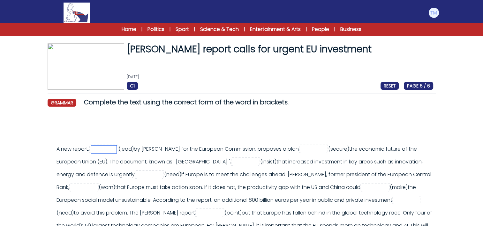
click at [103, 148] on input "text" at bounding box center [104, 150] width 26 height 8
type input "***"
click at [335, 143] on div "A new report, *** (lead)" at bounding box center [245, 194] width 377 height 102
click at [326, 149] on input "text" at bounding box center [314, 150] width 26 height 8
click at [233, 163] on input "text" at bounding box center [246, 162] width 26 height 8
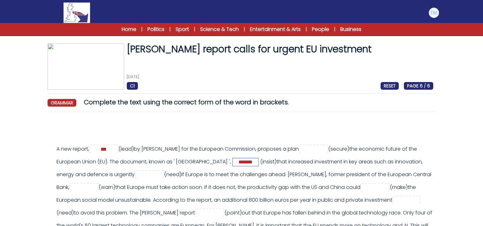
type input "*******"
click at [140, 176] on input "text" at bounding box center [150, 175] width 26 height 8
type input "******"
click at [71, 184] on input "text" at bounding box center [84, 188] width 26 height 8
type input "*****"
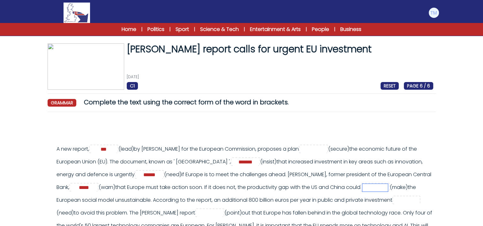
click at [375, 188] on input "text" at bounding box center [375, 188] width 26 height 8
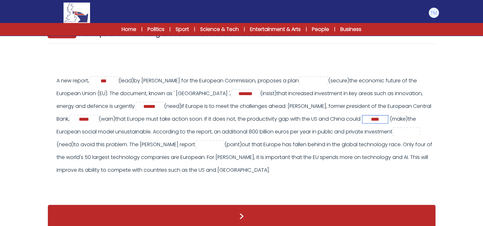
scroll to position [69, 0]
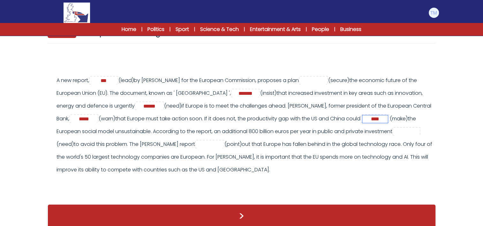
type input "****"
click at [394, 136] on input "text" at bounding box center [407, 132] width 26 height 8
type input "****"
click at [223, 142] on input "text" at bounding box center [210, 145] width 26 height 8
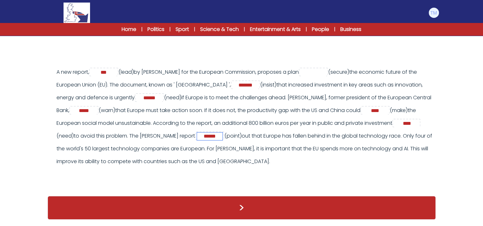
type input "******"
click at [326, 69] on input "text" at bounding box center [314, 73] width 26 height 8
type input "********"
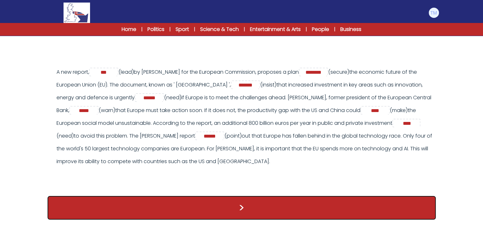
click at [249, 206] on button ">" at bounding box center [242, 208] width 388 height 24
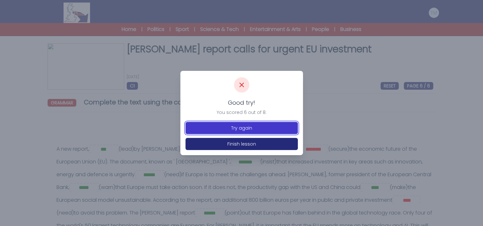
click at [259, 128] on button "Try again" at bounding box center [242, 128] width 112 height 12
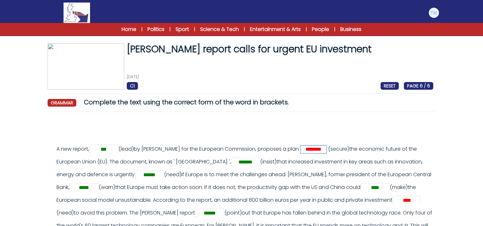
click at [326, 151] on input "********" at bounding box center [314, 150] width 26 height 8
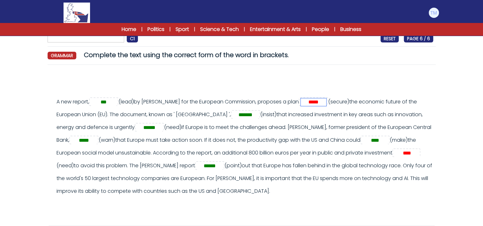
scroll to position [47, 0]
type input "*****"
click at [394, 157] on input "****" at bounding box center [407, 153] width 26 height 8
type input "*"
click at [326, 102] on input "*****" at bounding box center [314, 102] width 26 height 8
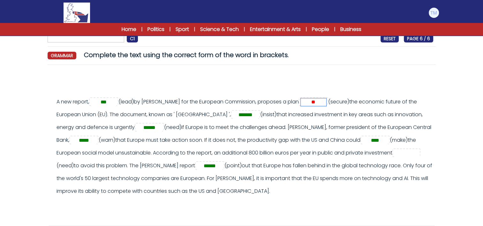
type input "*"
type input "*********"
click at [394, 157] on input "text" at bounding box center [407, 153] width 26 height 8
type input "*"
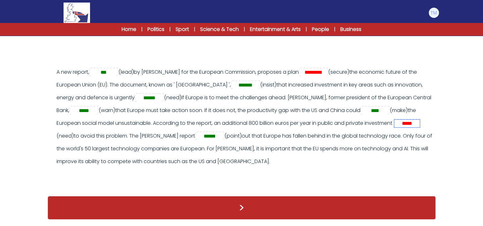
type input "*****"
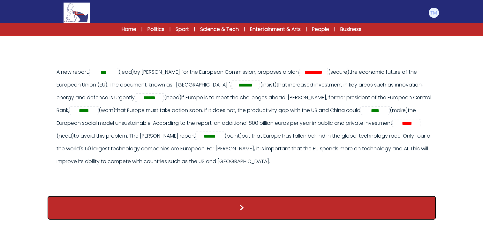
click at [226, 205] on button ">" at bounding box center [242, 208] width 388 height 24
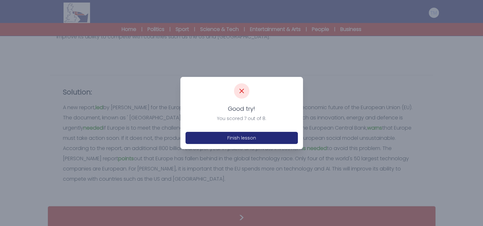
scroll to position [206, 0]
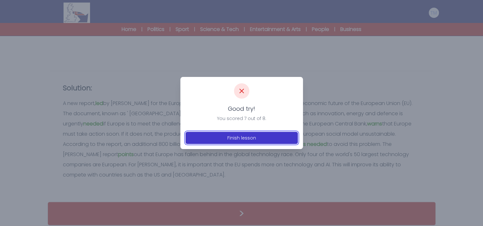
click at [240, 138] on button "Finish lesson" at bounding box center [242, 138] width 112 height 12
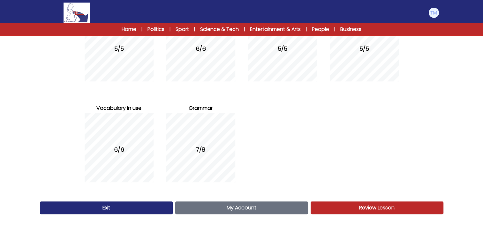
scroll to position [115, 0]
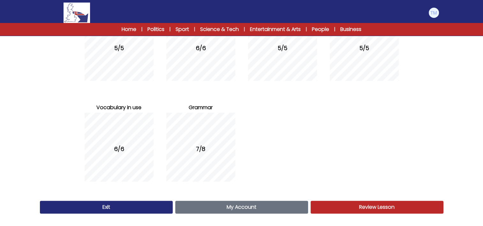
click at [234, 205] on span "My Account" at bounding box center [242, 206] width 30 height 7
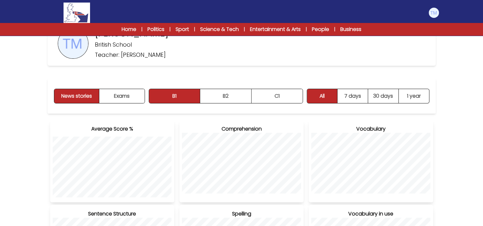
scroll to position [23, 0]
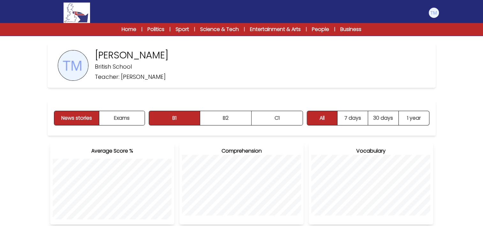
click at [280, 110] on div "News stories Exams B1 B2 C1 B1 B2 C1" at bounding box center [242, 118] width 388 height 35
click at [279, 120] on button "C1" at bounding box center [277, 118] width 51 height 14
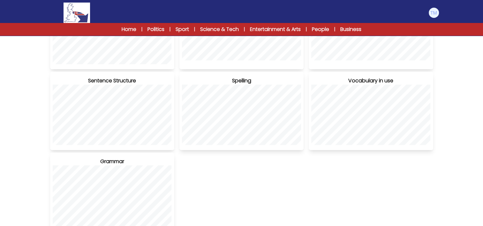
scroll to position [177, 0]
